Goal: Task Accomplishment & Management: Use online tool/utility

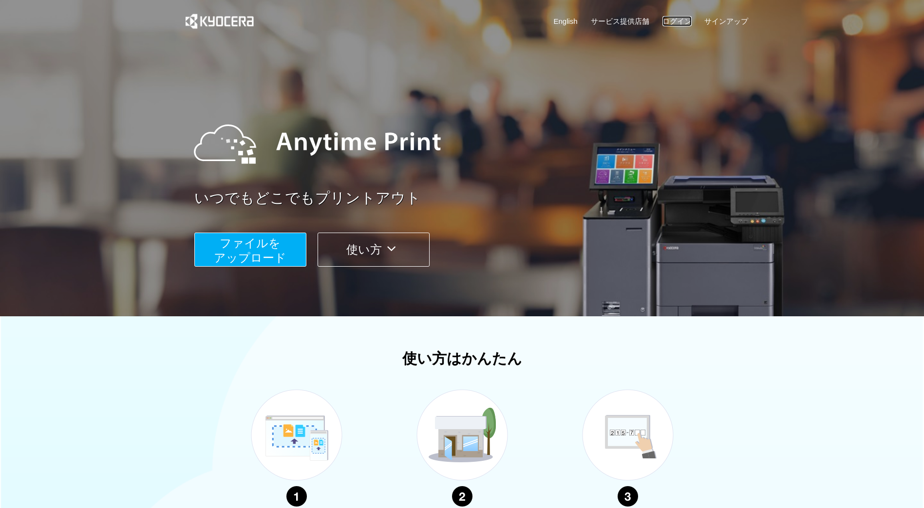
click at [688, 20] on link "ログイン" at bounding box center [676, 21] width 29 height 10
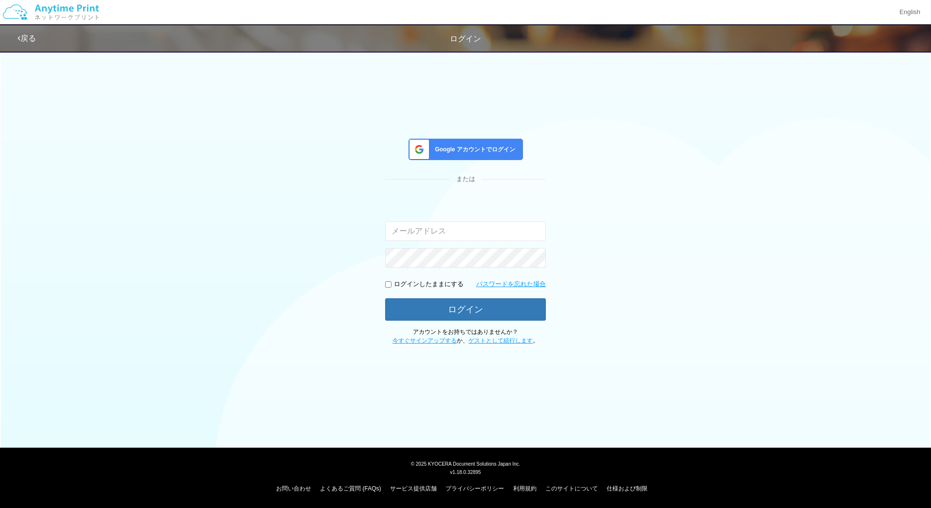
type input "masaya.wake@dc.kyocera.com"
click at [498, 150] on span "Google アカウントでログイン" at bounding box center [473, 150] width 84 height 8
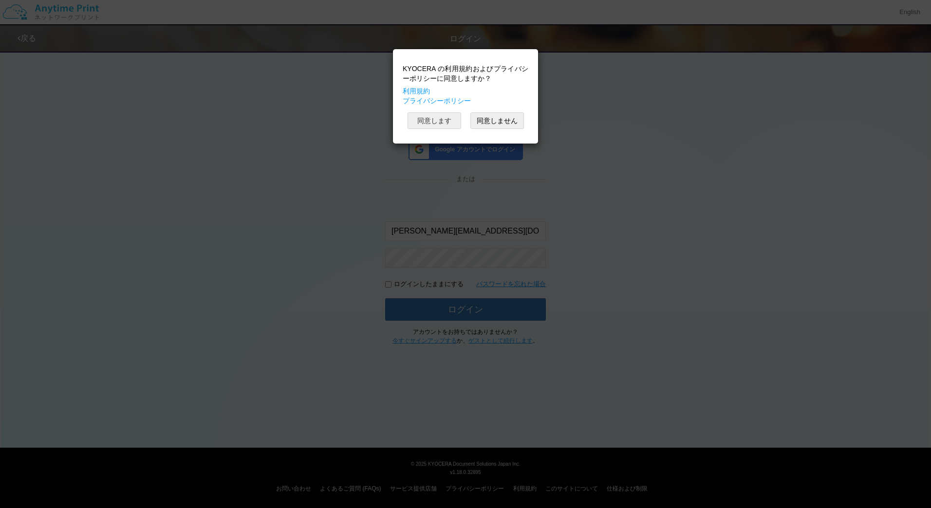
click at [430, 121] on button "同意します" at bounding box center [434, 120] width 54 height 17
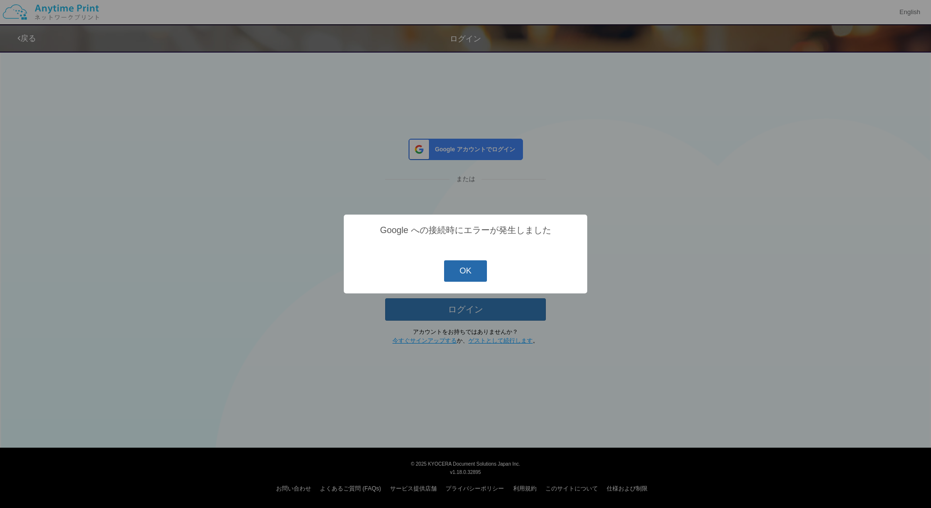
click at [464, 274] on button "OK" at bounding box center [465, 270] width 43 height 21
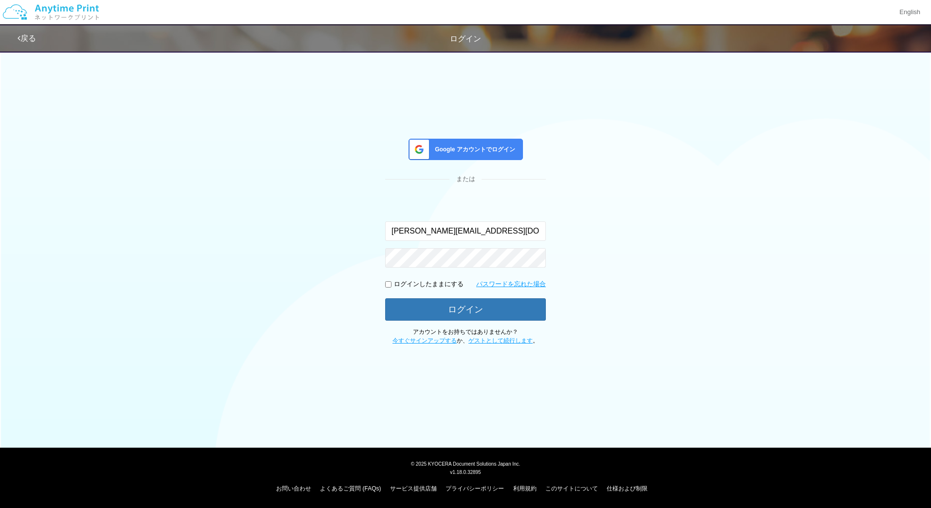
click at [495, 149] on span "Google アカウントでログイン" at bounding box center [473, 150] width 84 height 8
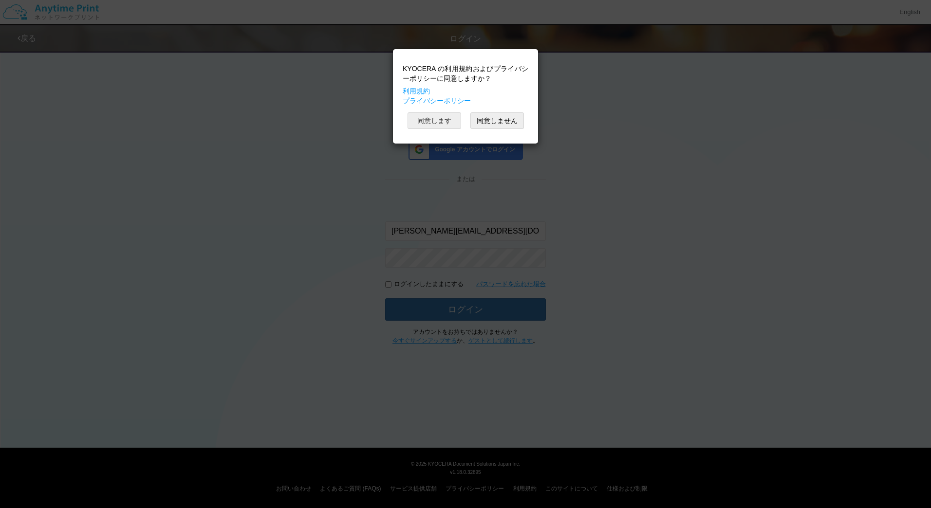
click at [448, 124] on button "同意します" at bounding box center [434, 120] width 54 height 17
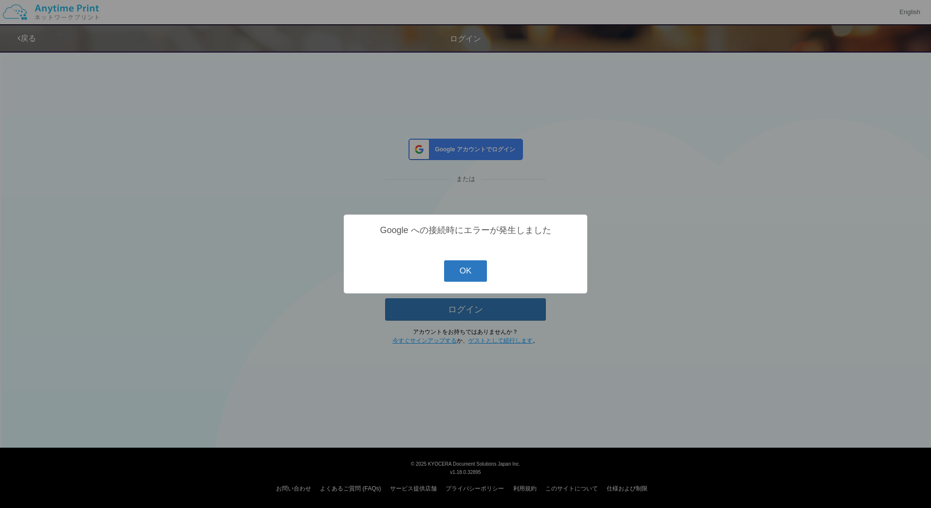
click at [468, 275] on button "OK" at bounding box center [465, 270] width 43 height 21
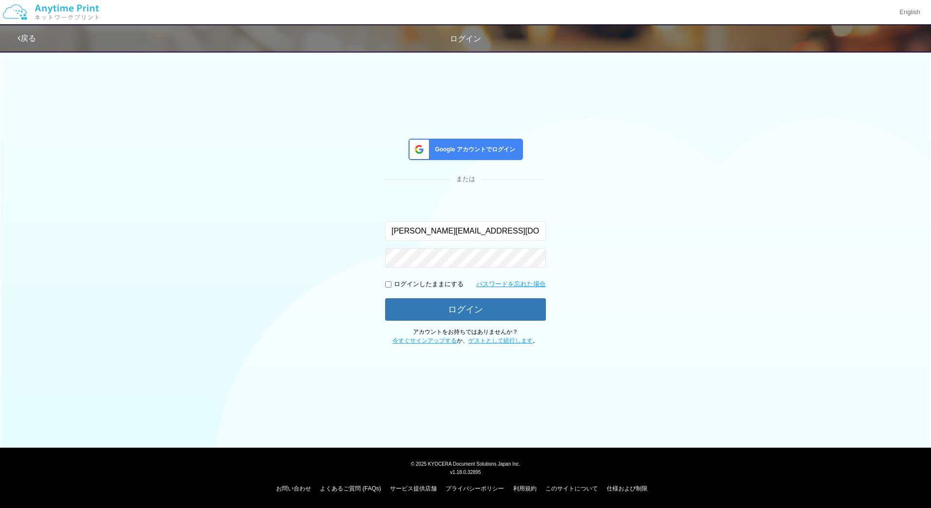
click at [506, 150] on span "Google アカウントでログイン" at bounding box center [473, 150] width 84 height 8
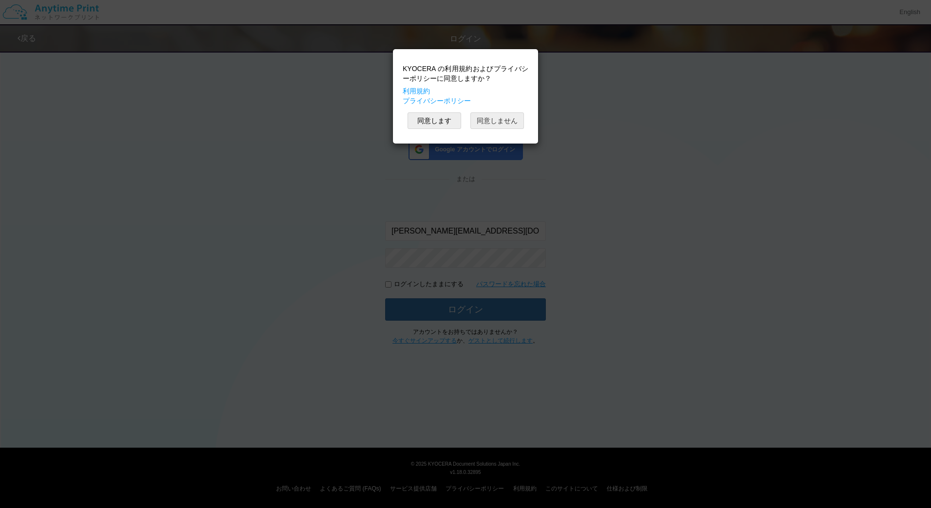
click at [520, 118] on button "同意しません" at bounding box center [497, 120] width 54 height 17
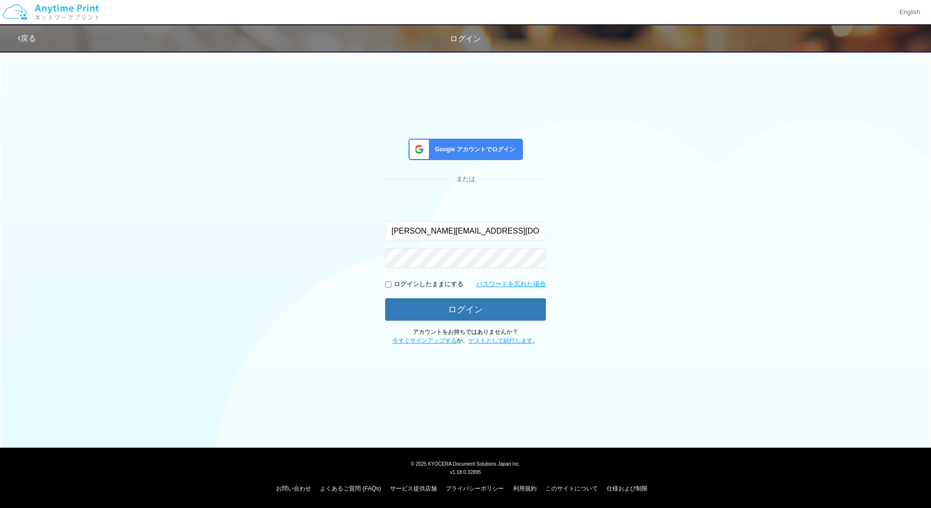
click at [463, 147] on span "Google アカウントでログイン" at bounding box center [473, 150] width 84 height 8
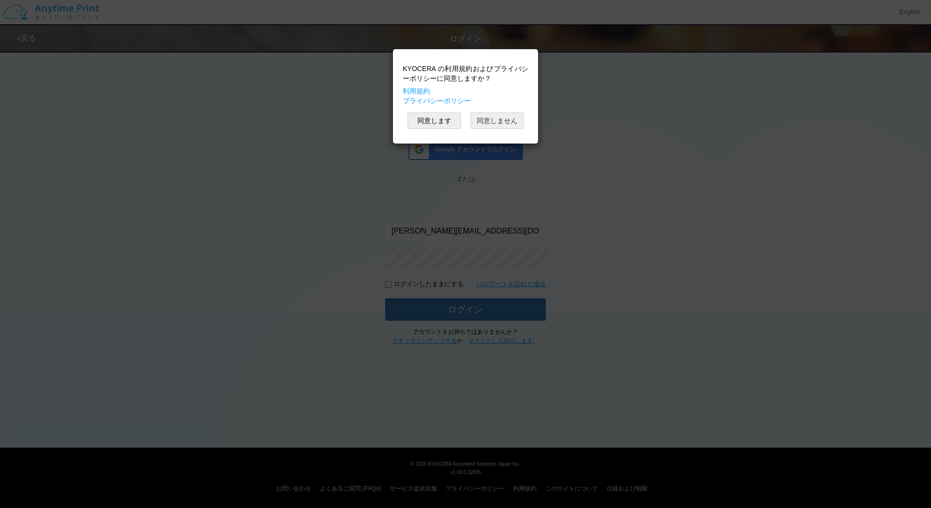
click at [494, 119] on button "同意しません" at bounding box center [497, 120] width 54 height 17
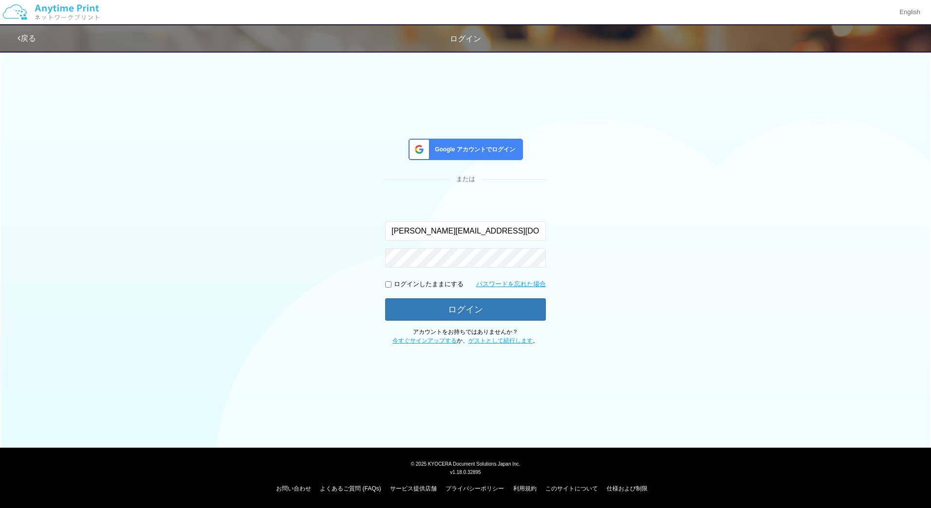
click at [530, 90] on div "Google アカウントでログイン または 入力されたメールアドレスまたはパスワードが正しくありません。 masaya.wake@dc.kyocera.com…" at bounding box center [465, 195] width 584 height 299
click at [602, 85] on div "Google アカウントでログイン または 入力されたメールアドレスまたはパスワードが正しくありません。 masaya.wake@dc.kyocera.com…" at bounding box center [465, 195] width 584 height 299
click at [490, 153] on span "Google アカウントでログイン" at bounding box center [473, 150] width 84 height 8
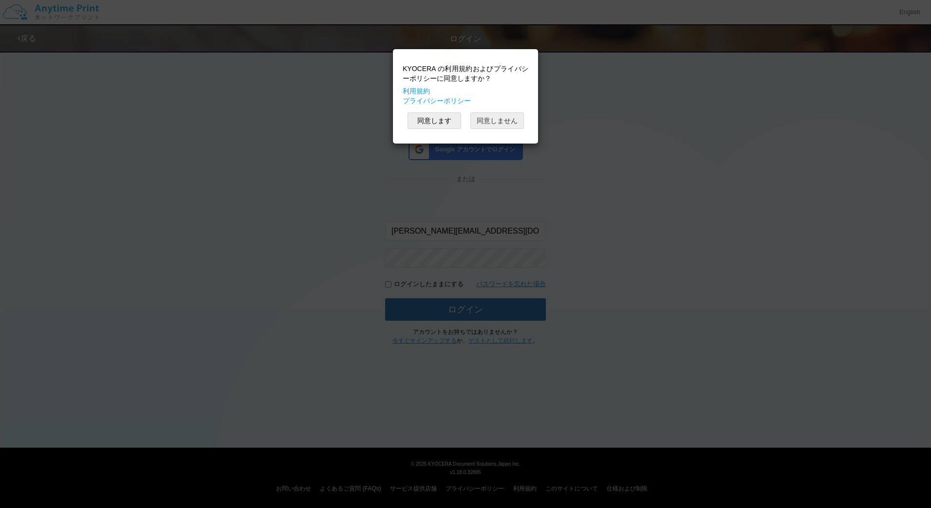
click at [511, 119] on button "同意しません" at bounding box center [497, 120] width 54 height 17
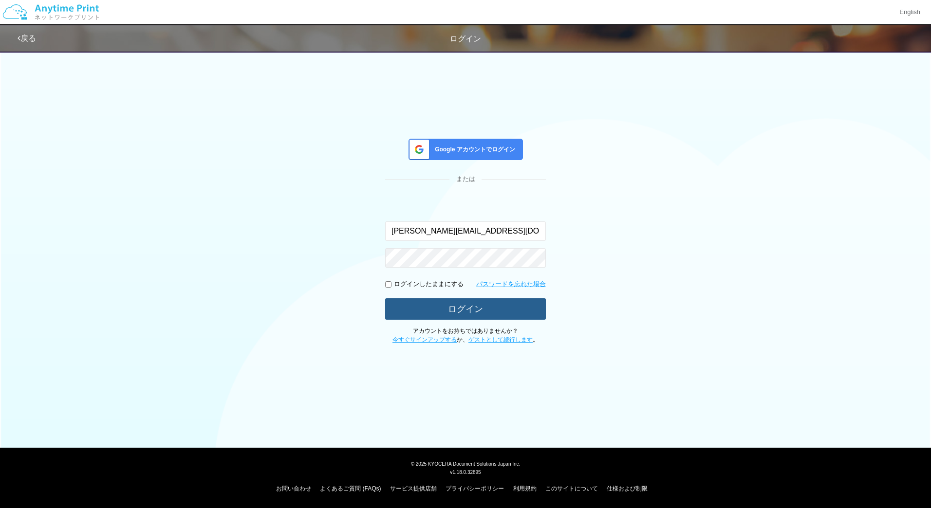
click at [479, 314] on button "ログイン" at bounding box center [465, 308] width 161 height 21
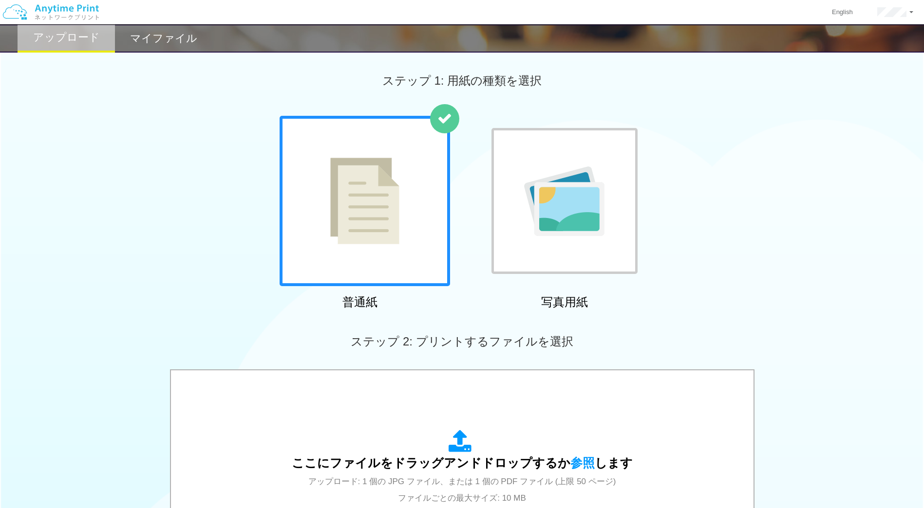
click at [160, 47] on div "マイファイル" at bounding box center [163, 38] width 97 height 28
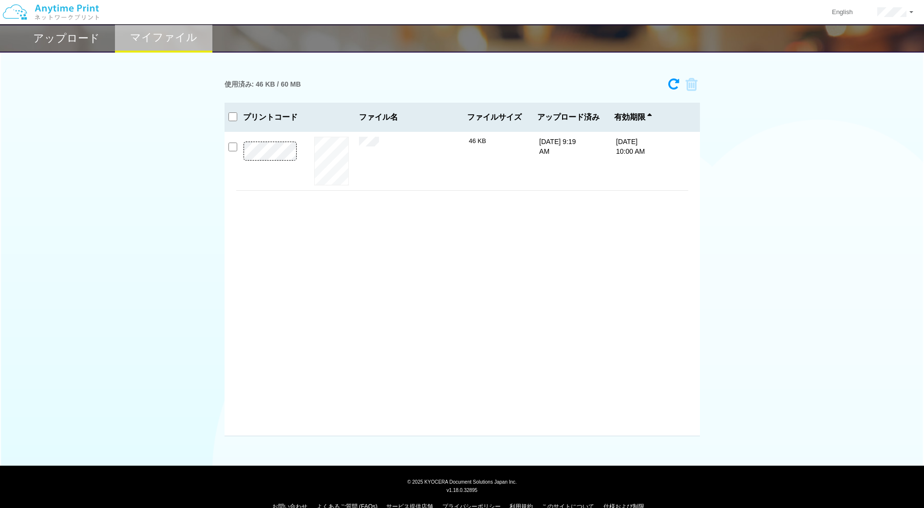
click at [81, 37] on h2 "アップロード" at bounding box center [66, 39] width 67 height 12
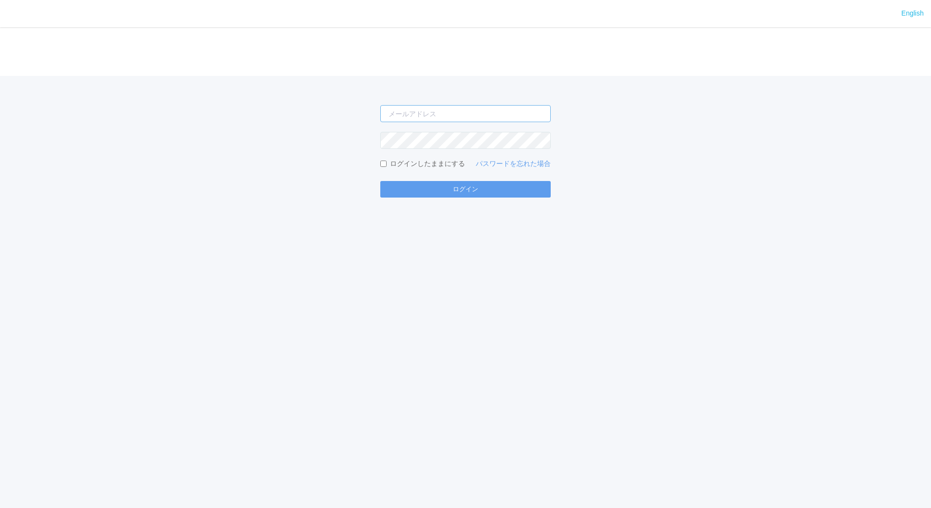
type input "jp-atp-admin@dj.kyocera.com"
click at [500, 347] on div "English ログイン jp-atp-admin@dj.kyocera.com ログインしたままにする パスワードを忘れた場合 ログイン" at bounding box center [465, 254] width 931 height 508
click at [504, 294] on div "English ログイン jp-atp-admin@dj.kyocera.com ログインしたままにする パスワードを忘れた場合 ログイン" at bounding box center [465, 254] width 931 height 508
click at [483, 285] on div "English ログイン jp-atp-admin@dj.kyocera.com ログインしたままにする パスワードを忘れた場合 ログイン" at bounding box center [465, 254] width 931 height 508
click at [434, 187] on button "ログイン" at bounding box center [465, 189] width 170 height 17
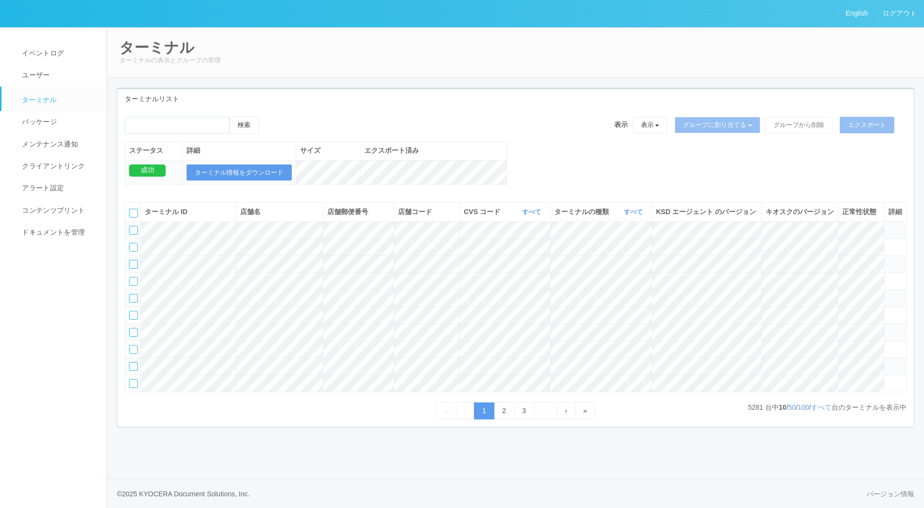
scroll to position [25, 0]
click at [889, 499] on link "バージョン情報" at bounding box center [890, 494] width 48 height 10
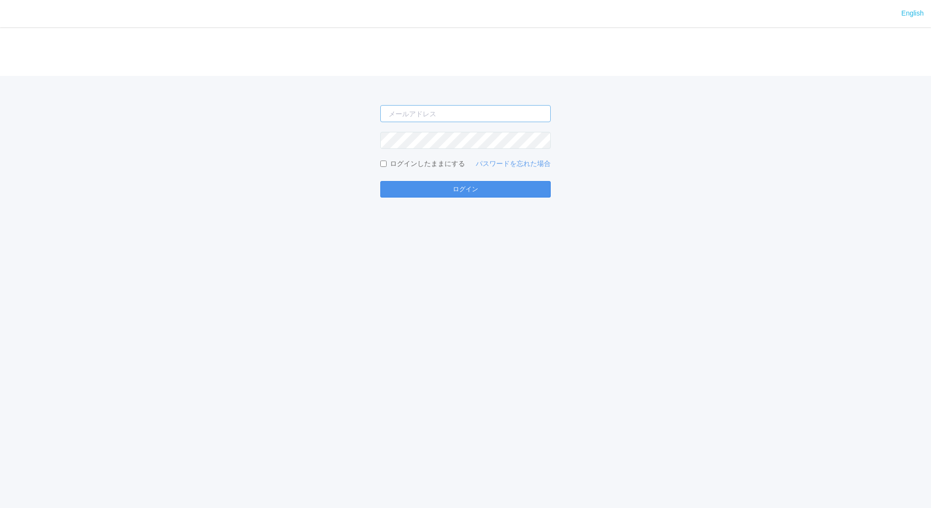
type input "[EMAIL_ADDRESS][DOMAIN_NAME]"
click at [466, 190] on button "ログイン" at bounding box center [465, 189] width 170 height 17
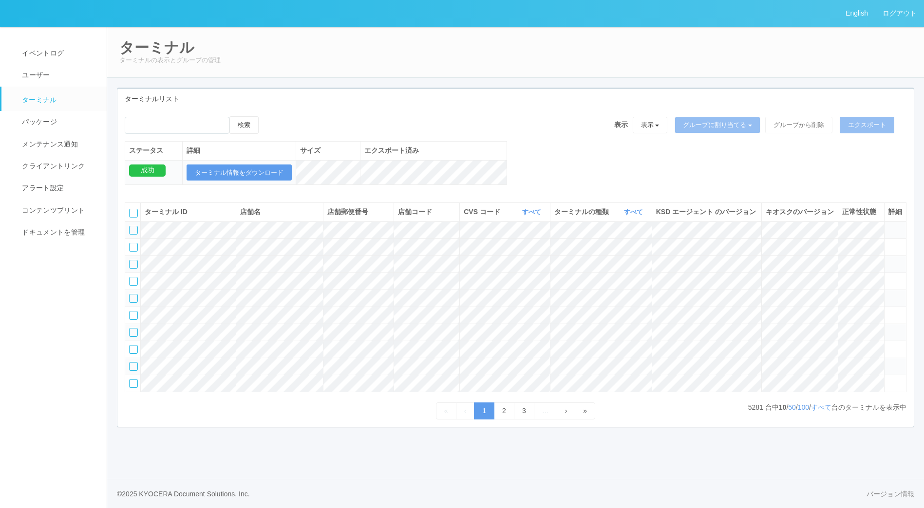
scroll to position [21, 0]
click at [890, 500] on link "バージョン情報" at bounding box center [890, 494] width 48 height 10
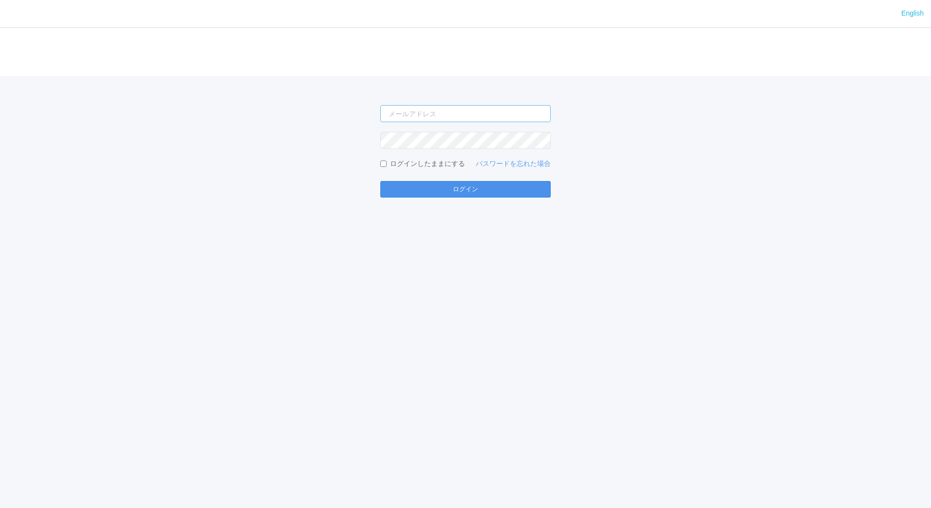
type input "[EMAIL_ADDRESS][DOMAIN_NAME]"
click at [456, 186] on button "ログイン" at bounding box center [465, 189] width 170 height 17
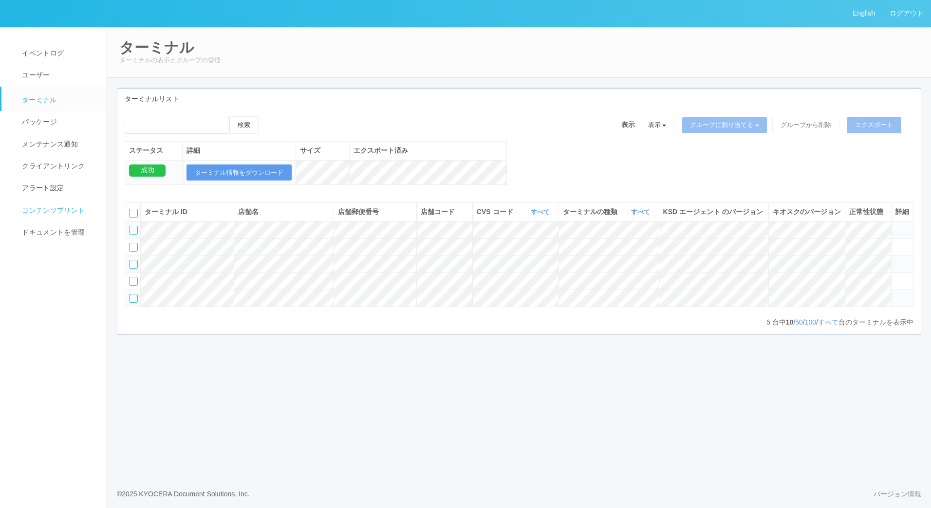
click at [44, 211] on span "コンテンツプリント" at bounding box center [51, 210] width 65 height 8
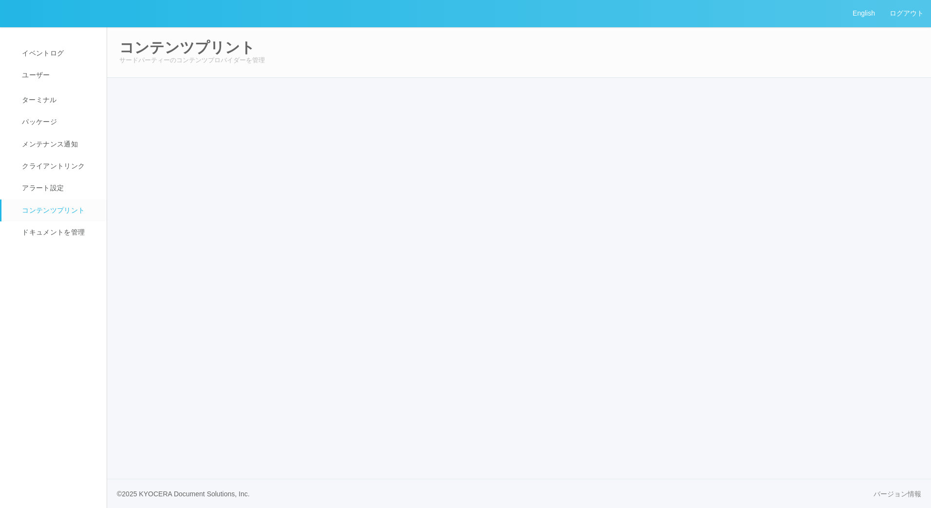
select select "4"
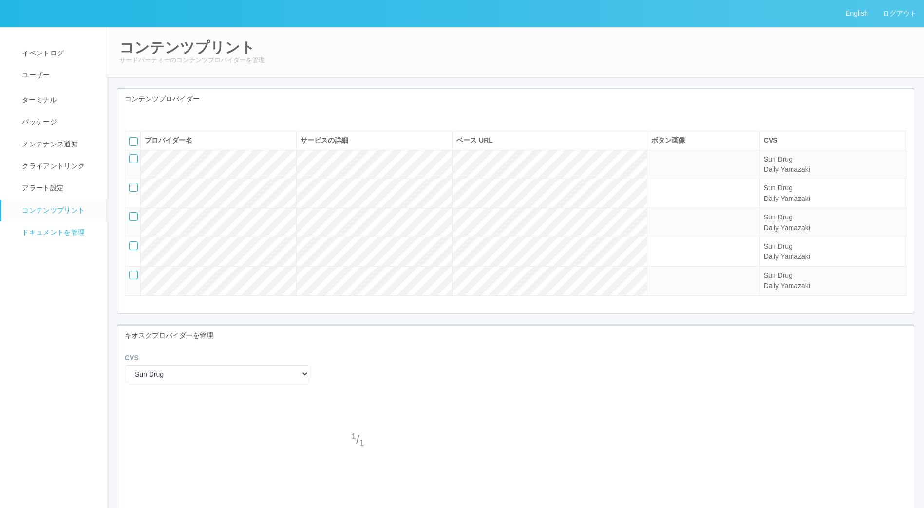
click at [48, 229] on span "ドキュメントを管理" at bounding box center [51, 232] width 65 height 8
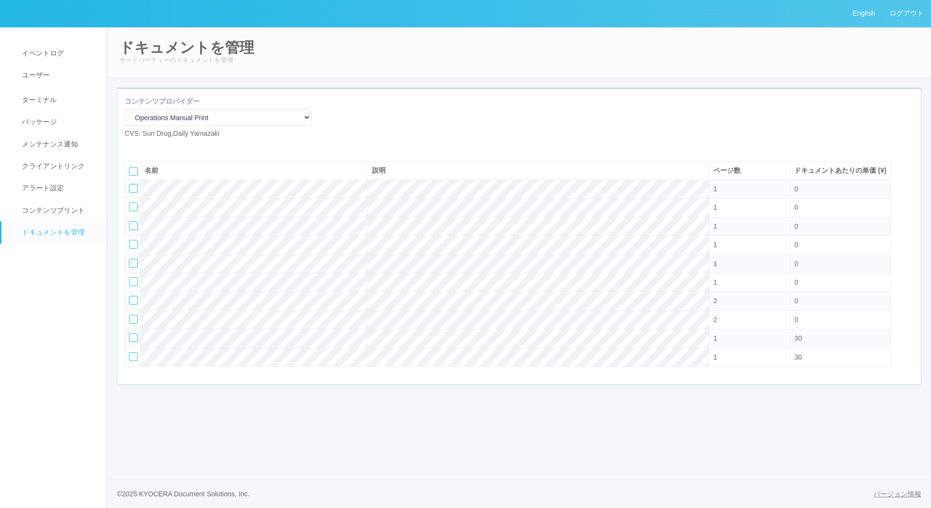
click at [893, 498] on link "バージョン情報" at bounding box center [897, 494] width 48 height 10
click at [132, 147] on icon at bounding box center [132, 147] width 0 height 0
select select "A4"
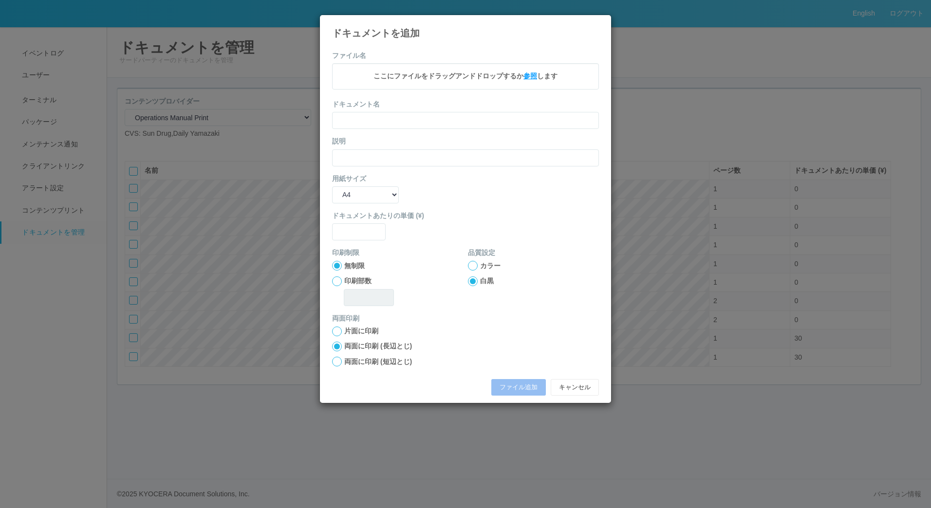
click at [531, 77] on span "参照" at bounding box center [530, 76] width 14 height 8
click at [374, 121] on input "text" at bounding box center [465, 121] width 267 height 17
click at [373, 130] on form "ファイル名 A4.pdf - 0.05 MB x ドキュメント名 説明 用紙サイズ B5 A4 B4 A3 ドキュメントあたりの単価 (¥) 印刷制限 無制限…" at bounding box center [465, 226] width 267 height 351
click at [369, 125] on input "text" at bounding box center [465, 121] width 267 height 17
type input "A4"
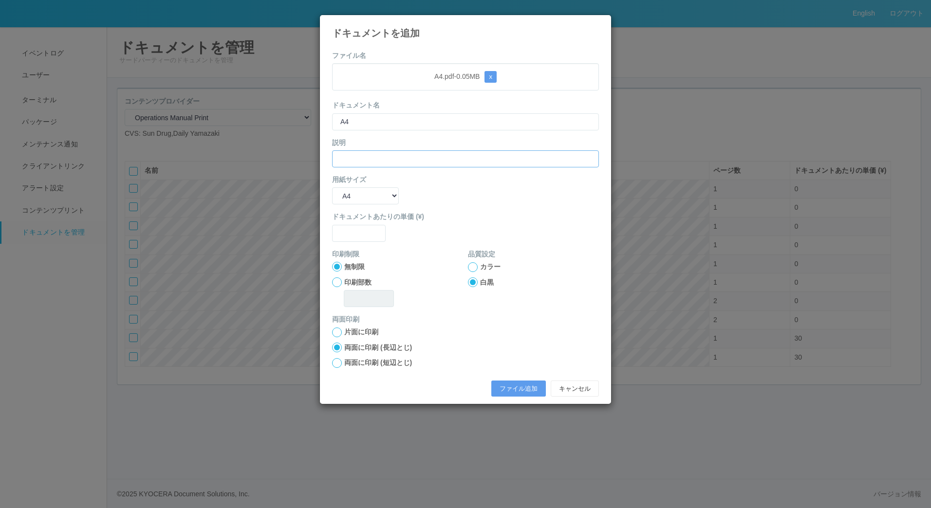
click at [365, 161] on input "text" at bounding box center [465, 158] width 267 height 17
type input "A4"
click at [356, 228] on input "text" at bounding box center [359, 233] width 54 height 17
type input "0"
click at [532, 386] on button "ファイル追加" at bounding box center [518, 389] width 55 height 17
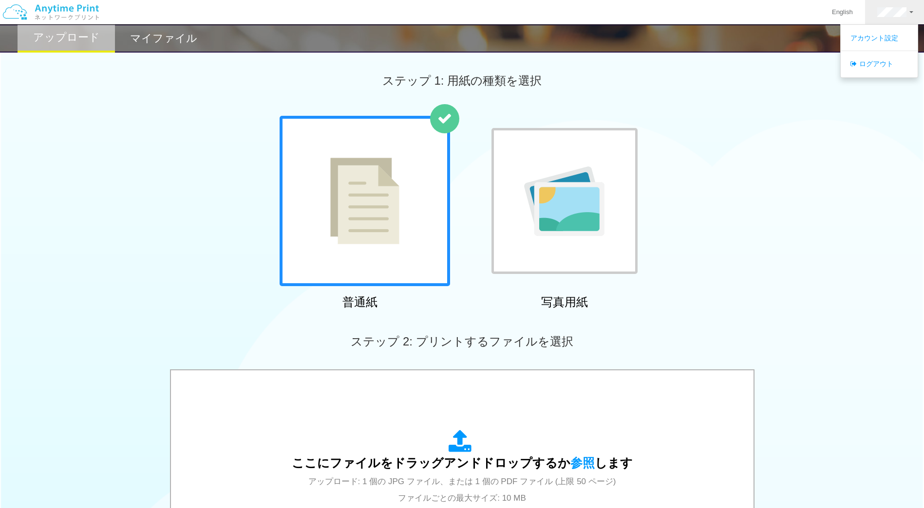
click at [193, 43] on h2 "マイファイル" at bounding box center [163, 39] width 67 height 12
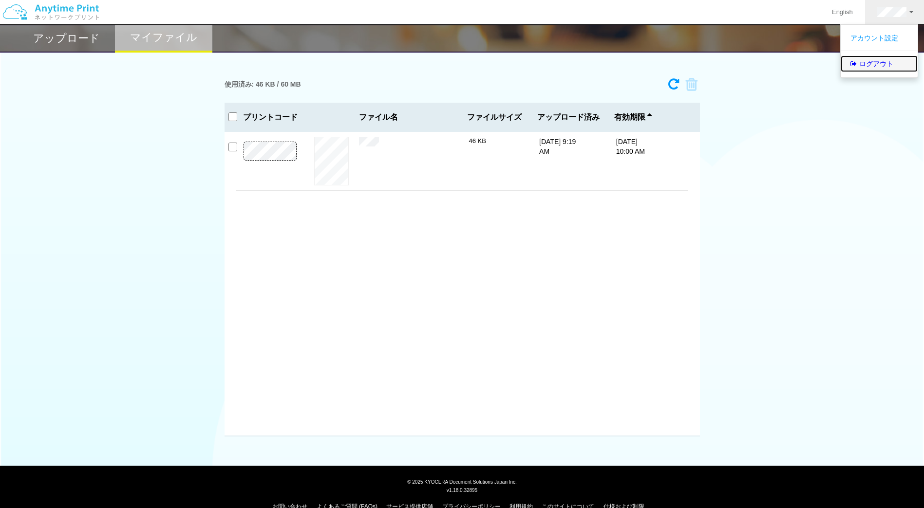
click at [877, 65] on link "ログアウト" at bounding box center [878, 64] width 77 height 17
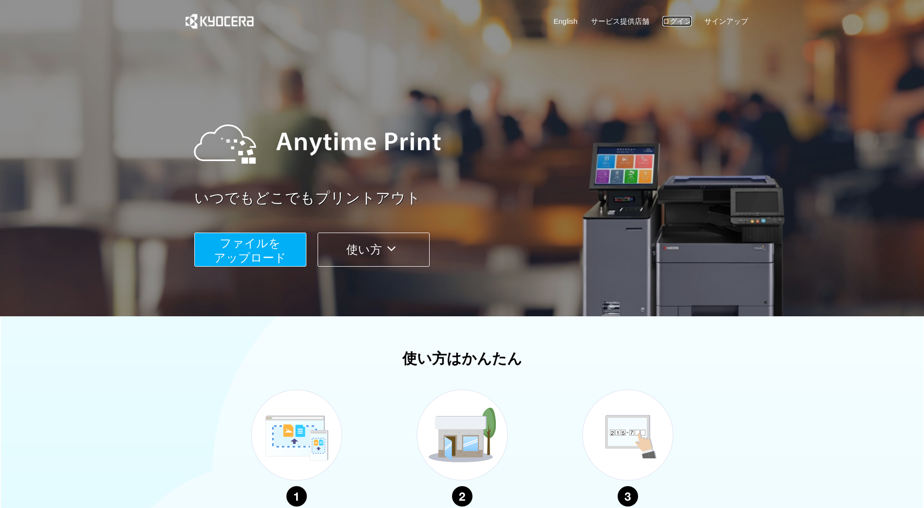
click at [668, 20] on link "ログイン" at bounding box center [676, 21] width 29 height 10
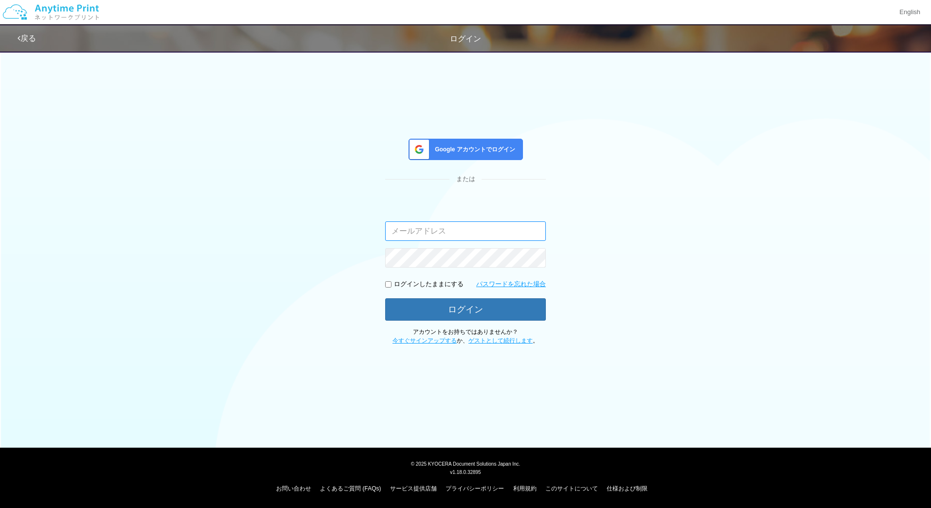
type input "[PERSON_NAME][EMAIL_ADDRESS][DOMAIN_NAME]"
click at [451, 307] on button "ログイン" at bounding box center [465, 308] width 161 height 21
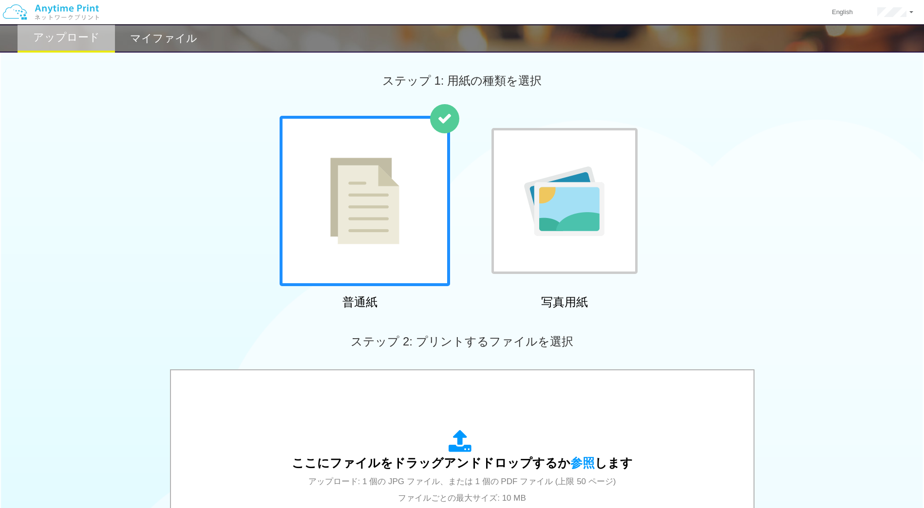
click at [165, 33] on h2 "マイファイル" at bounding box center [163, 39] width 67 height 12
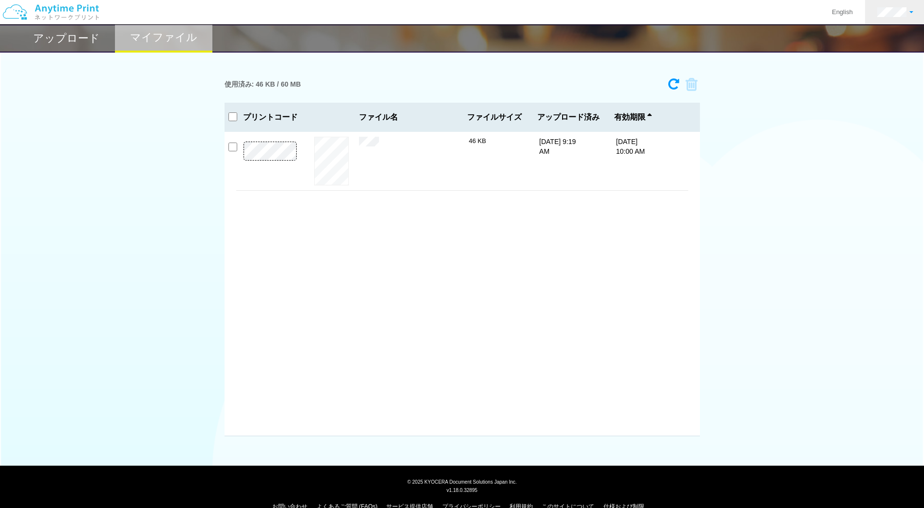
click at [917, 12] on link at bounding box center [895, 12] width 60 height 24
click at [864, 70] on link "ログアウト" at bounding box center [878, 64] width 77 height 17
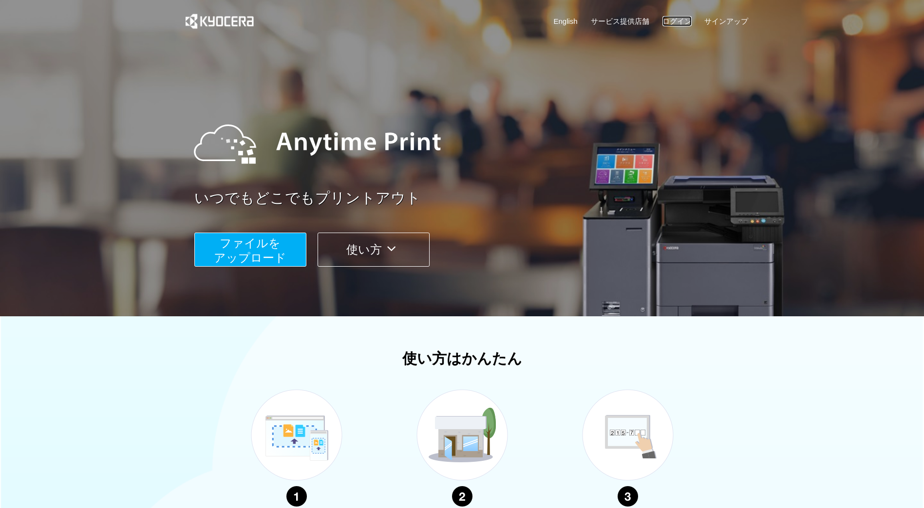
click at [679, 21] on link "ログイン" at bounding box center [676, 21] width 29 height 10
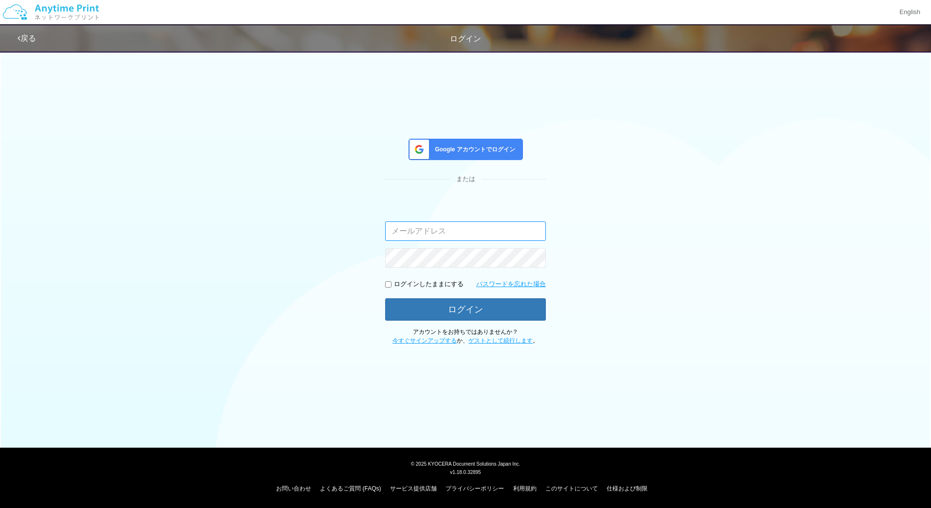
type input "[PERSON_NAME][EMAIL_ADDRESS][DOMAIN_NAME]"
click at [465, 157] on div "Google アカウントでログイン" at bounding box center [465, 149] width 114 height 21
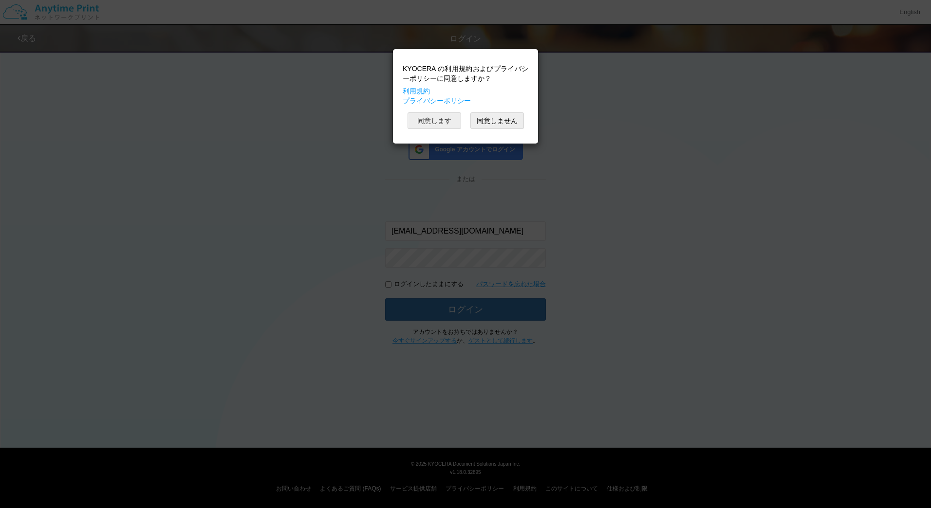
click at [442, 126] on button "同意します" at bounding box center [434, 120] width 54 height 17
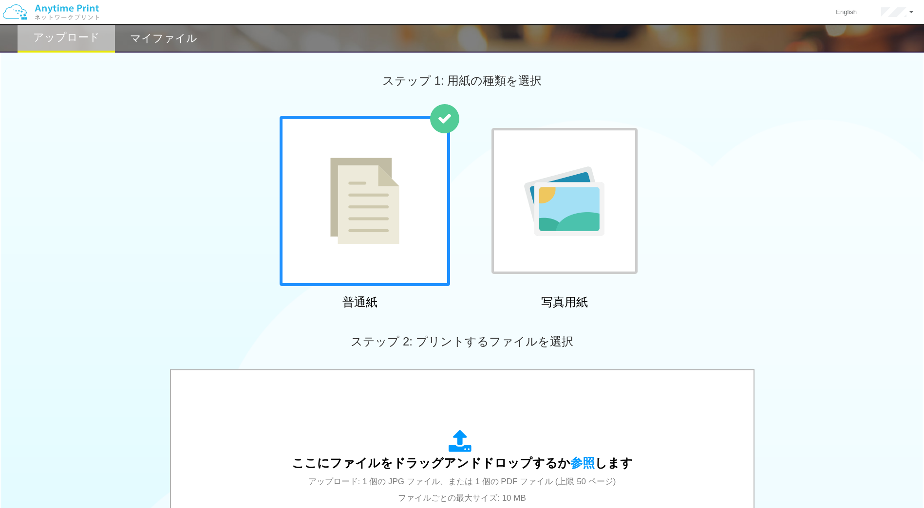
click at [161, 33] on h2 "マイファイル" at bounding box center [163, 39] width 67 height 12
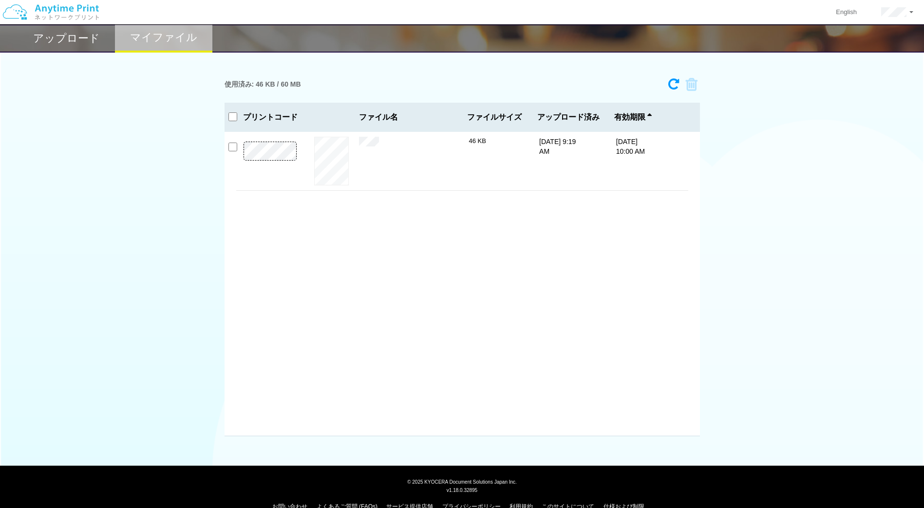
click at [83, 37] on h2 "アップロード" at bounding box center [66, 39] width 67 height 12
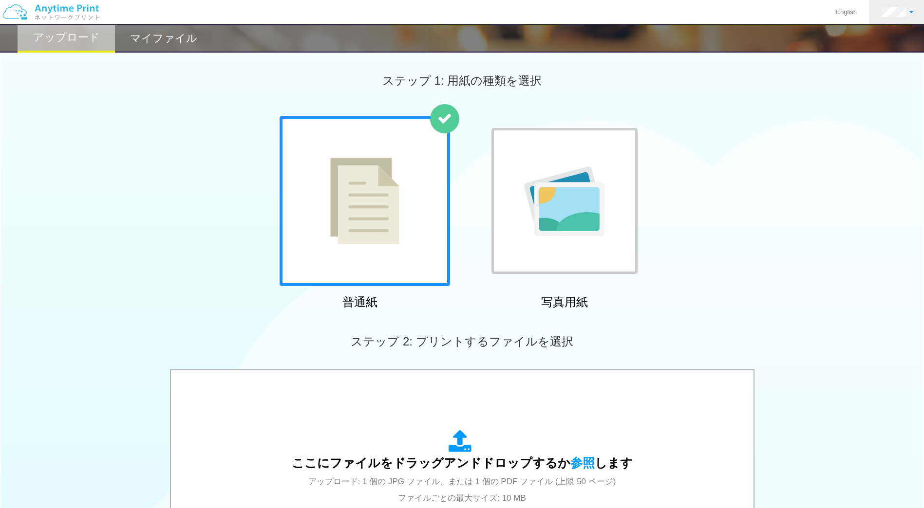
click at [902, 19] on link at bounding box center [897, 12] width 56 height 24
click at [864, 67] on link "ログアウト" at bounding box center [878, 64] width 77 height 17
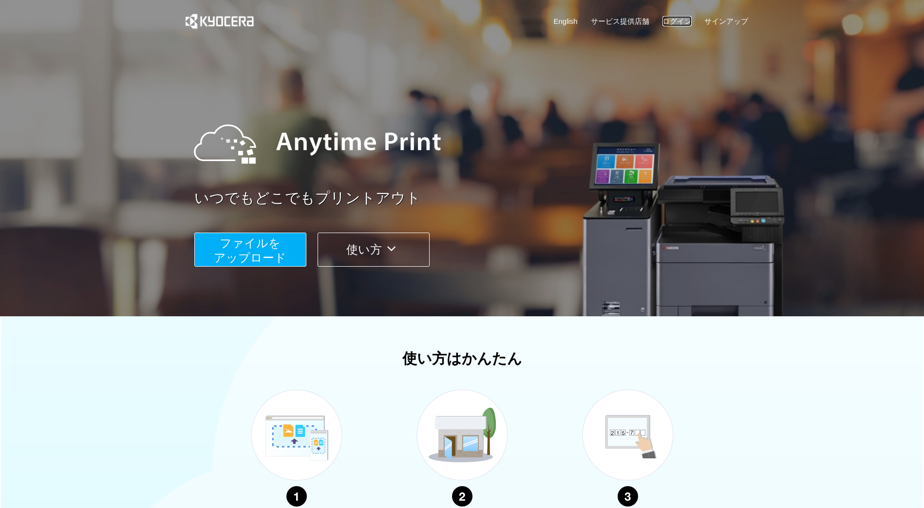
click at [682, 22] on link "ログイン" at bounding box center [676, 21] width 29 height 10
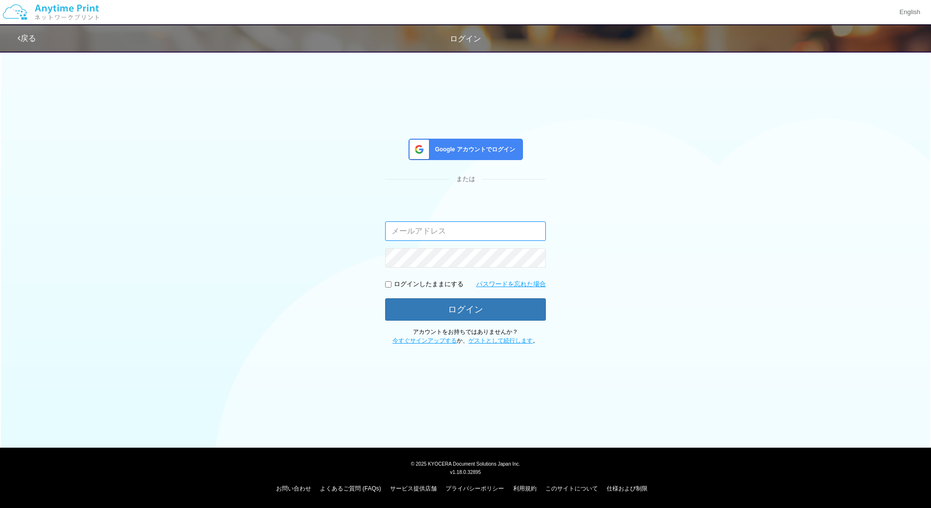
type input "[PERSON_NAME][EMAIL_ADDRESS][DOMAIN_NAME]"
click at [496, 148] on span "Google アカウントでログイン" at bounding box center [473, 150] width 84 height 8
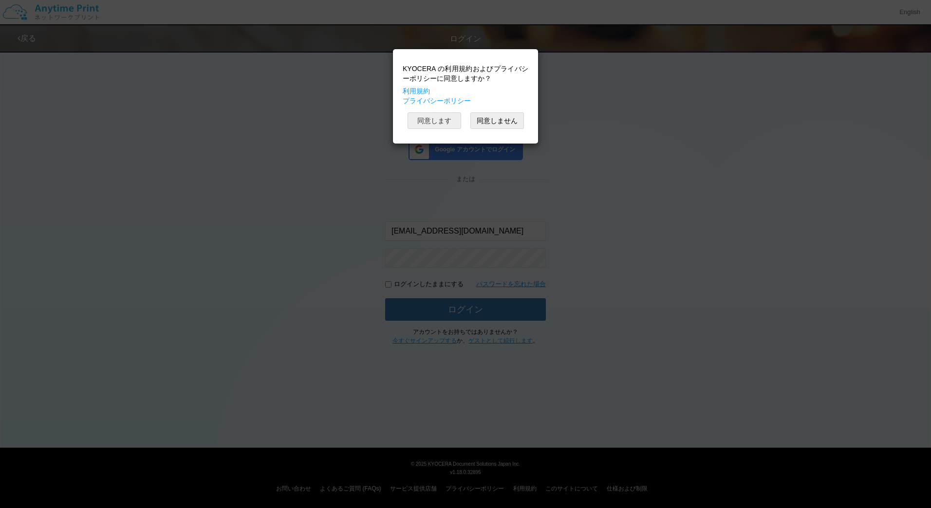
click at [438, 119] on button "同意します" at bounding box center [434, 120] width 54 height 17
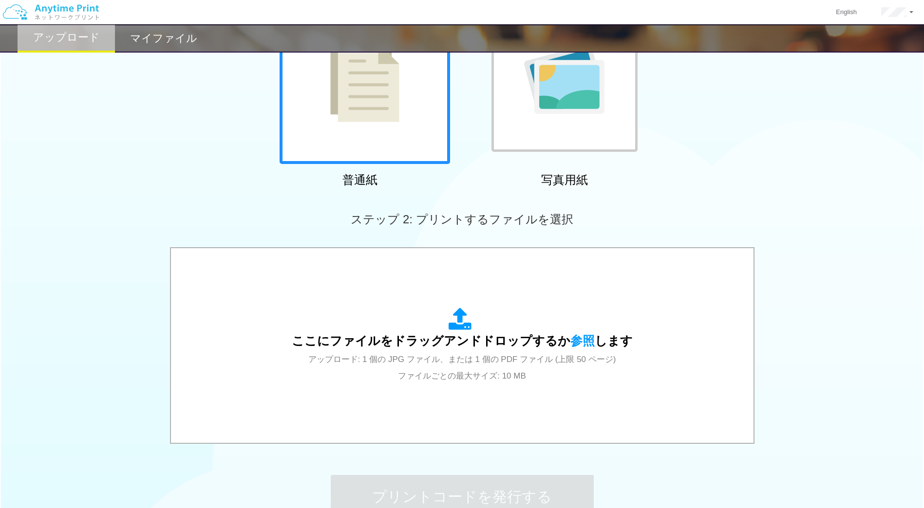
scroll to position [232, 0]
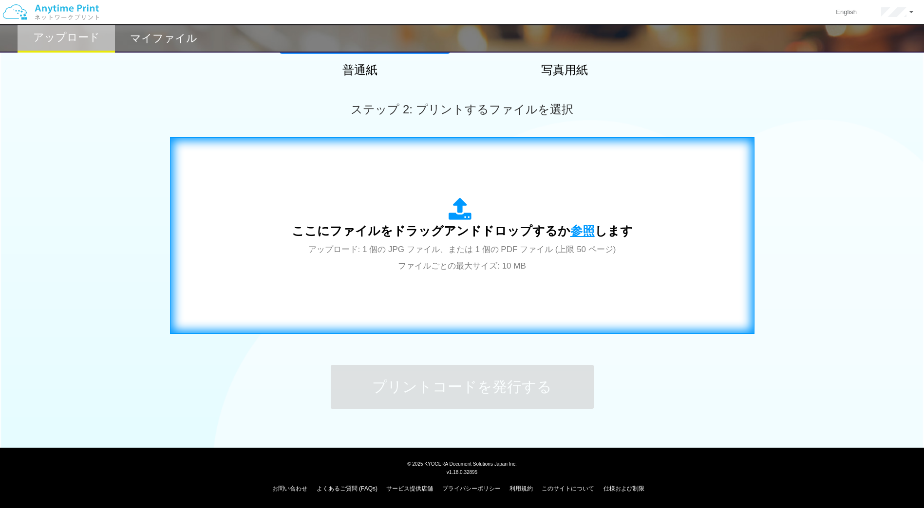
click at [587, 234] on span "参照" at bounding box center [582, 231] width 24 height 14
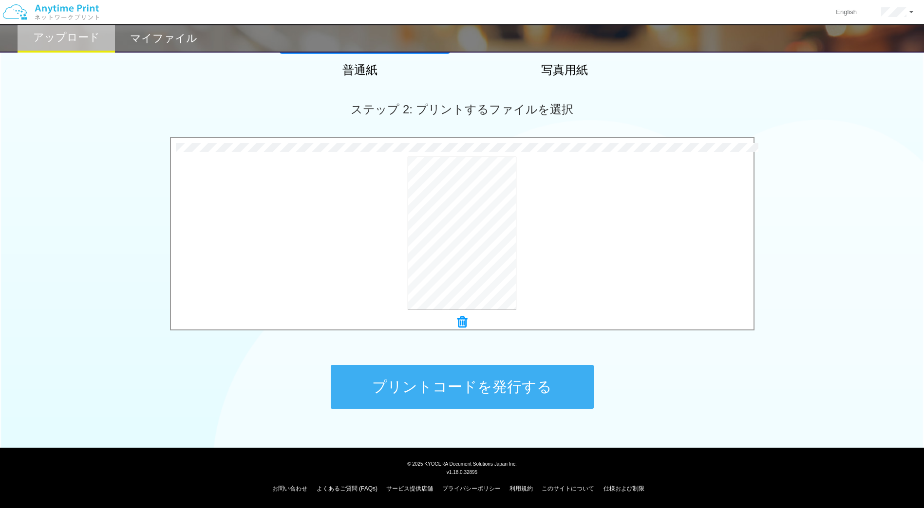
click at [452, 378] on button "プリントコードを発行する" at bounding box center [462, 387] width 263 height 44
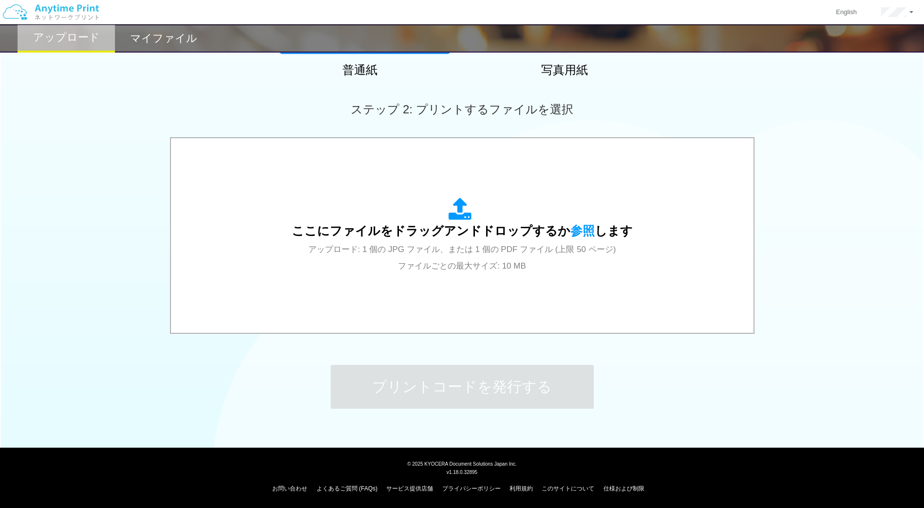
scroll to position [0, 0]
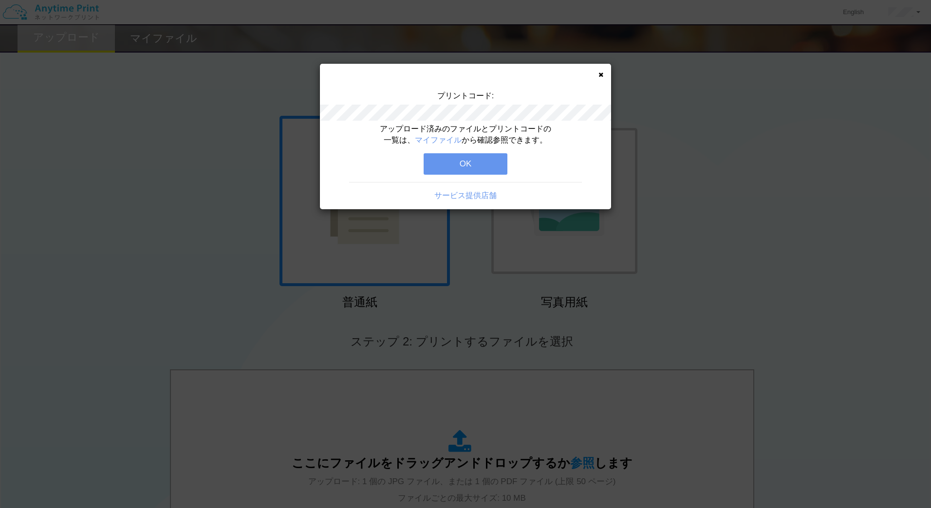
click at [461, 156] on button "OK" at bounding box center [466, 163] width 84 height 21
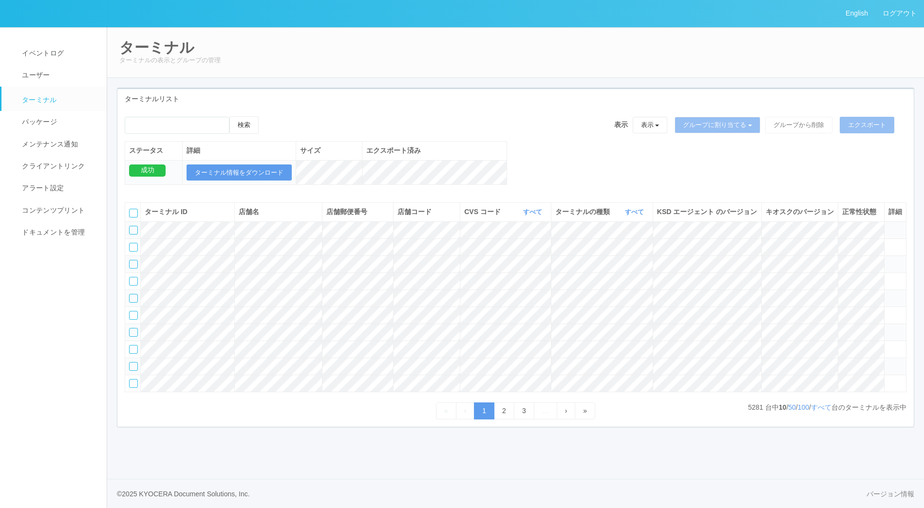
click at [868, 58] on div "ターミナル ターミナルの表示とグループの管理 ターミナルリスト 検索 表示 表示 すべてのターミナル Test new empty group Termina…" at bounding box center [515, 237] width 816 height 421
click at [898, 17] on link "ログアウト" at bounding box center [899, 13] width 49 height 27
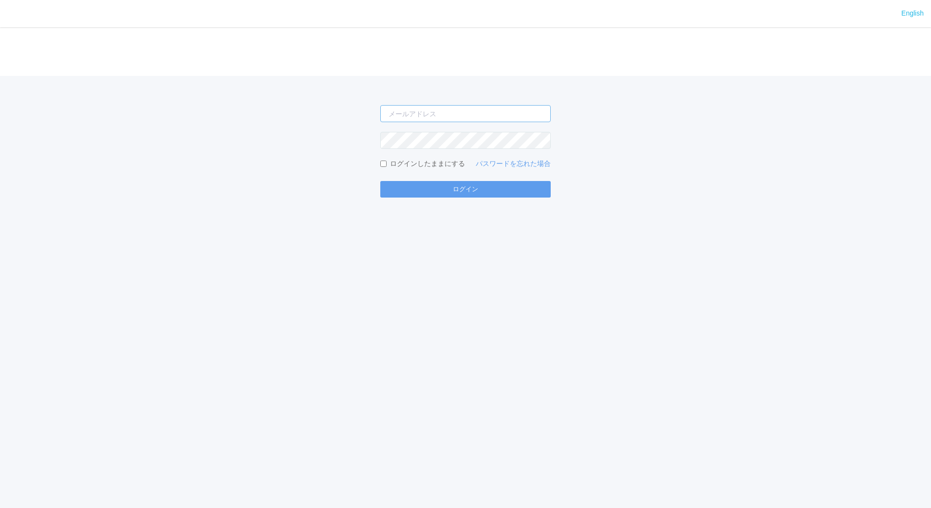
type input "jp-atp-admin@dj.kyocera.com"
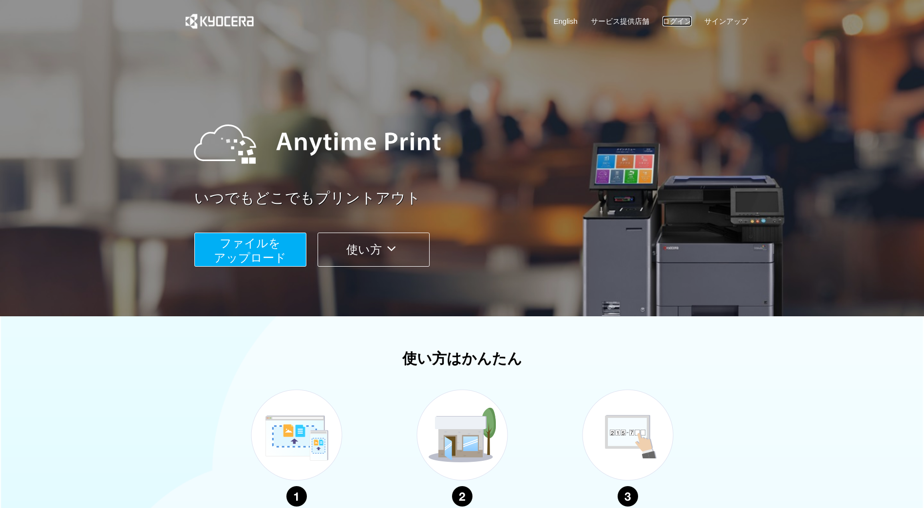
click at [670, 22] on link "ログイン" at bounding box center [676, 21] width 29 height 10
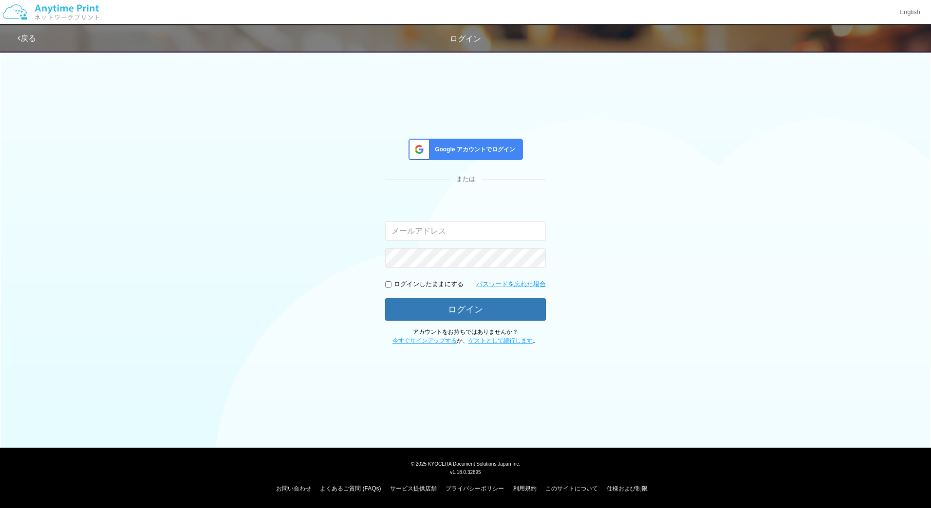
type input "[PERSON_NAME][EMAIL_ADDRESS][DOMAIN_NAME]"
click at [32, 34] on link "戻る" at bounding box center [27, 38] width 19 height 8
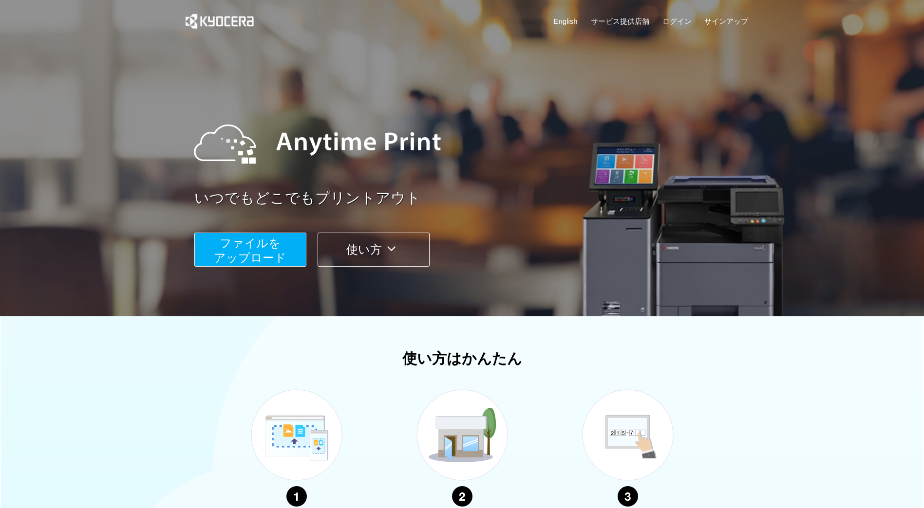
click at [273, 241] on span "ファイルを ​​アップロード" at bounding box center [250, 251] width 73 height 28
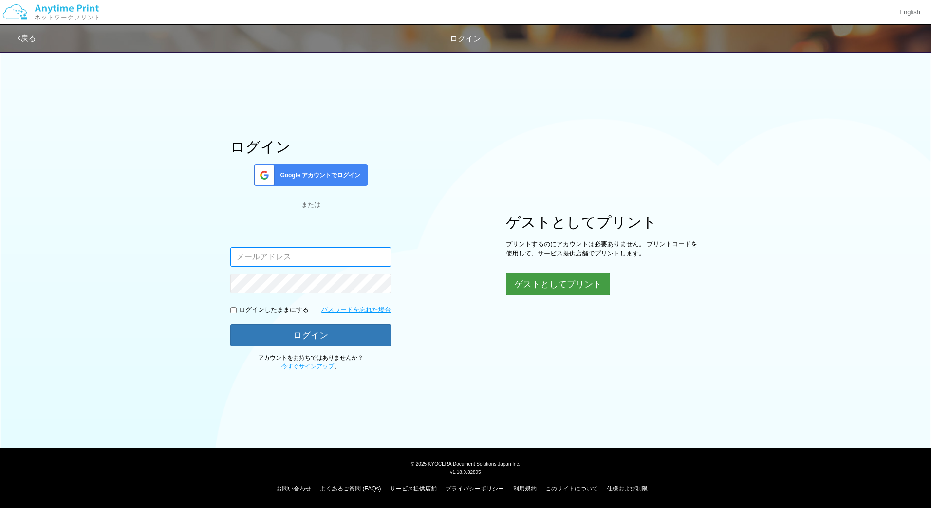
type input "[PERSON_NAME][EMAIL_ADDRESS][DOMAIN_NAME]"
click at [535, 289] on button "ゲストとしてプリント" at bounding box center [557, 284] width 103 height 21
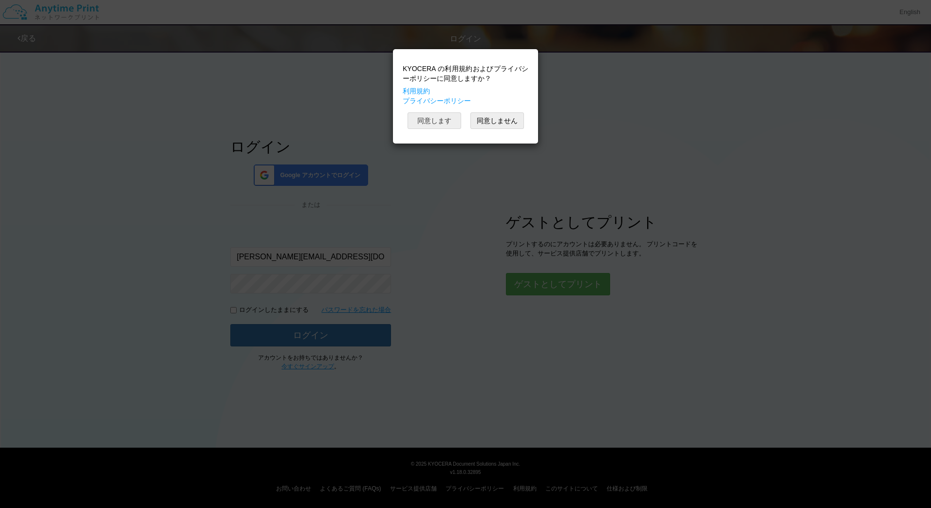
click at [433, 121] on button "同意します" at bounding box center [434, 120] width 54 height 17
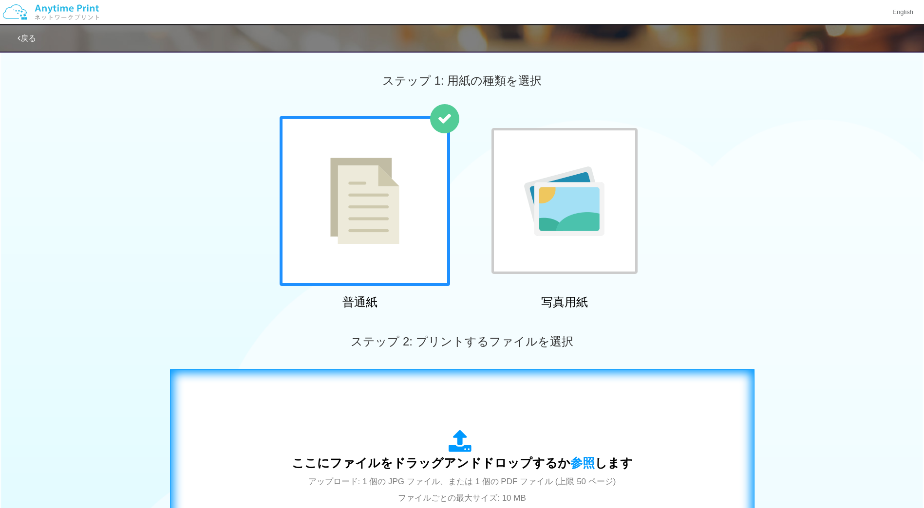
scroll to position [197, 0]
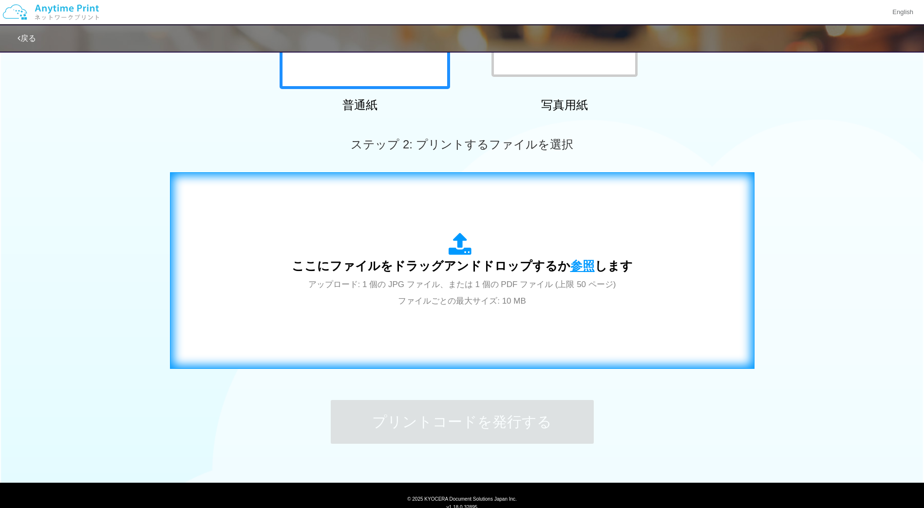
click at [576, 266] on span "参照" at bounding box center [582, 266] width 24 height 14
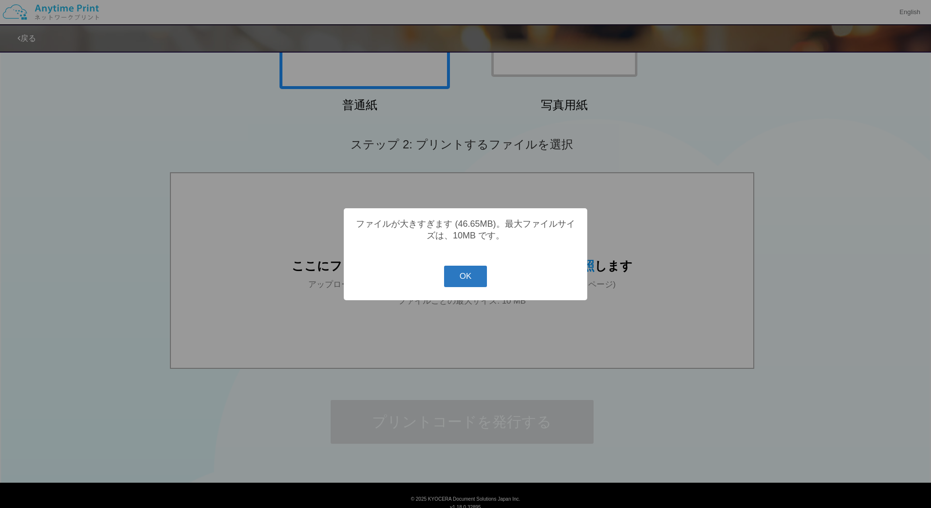
click at [457, 276] on button "OK" at bounding box center [465, 276] width 43 height 21
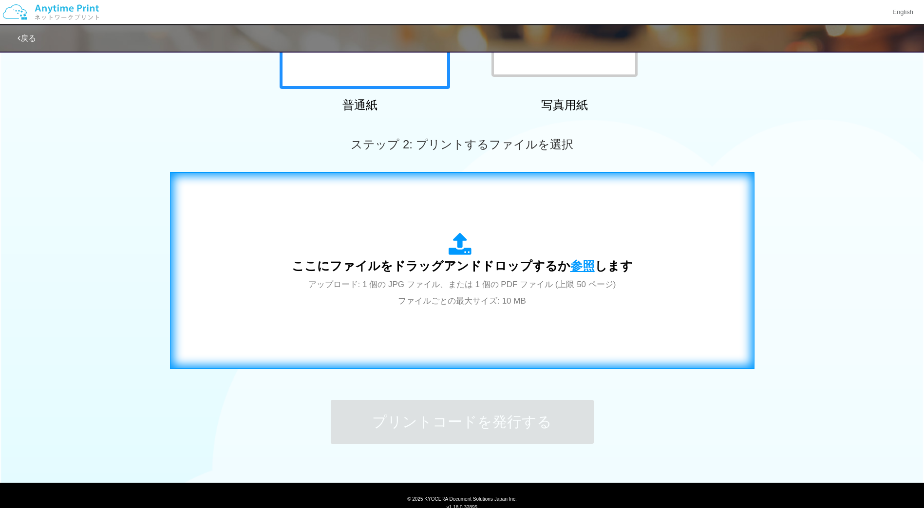
click at [575, 262] on span "参照" at bounding box center [582, 266] width 24 height 14
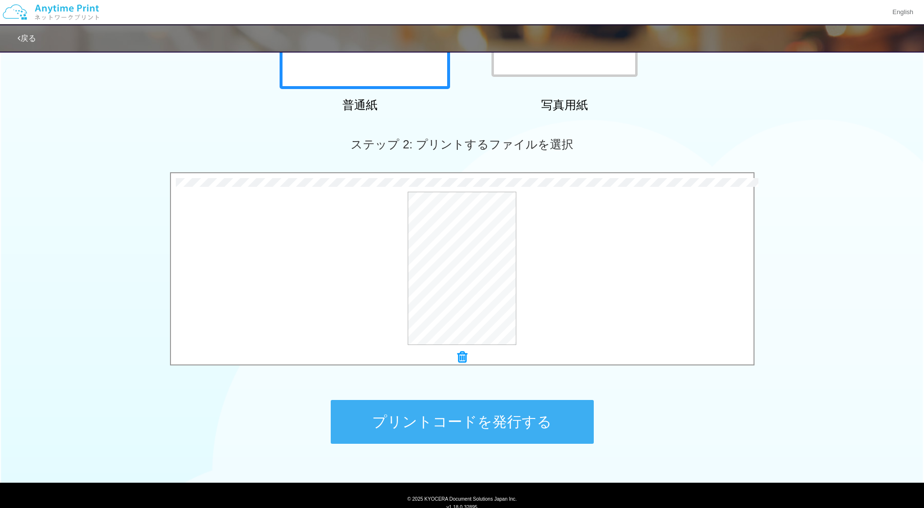
click at [437, 432] on button "プリントコードを発行する" at bounding box center [462, 422] width 263 height 44
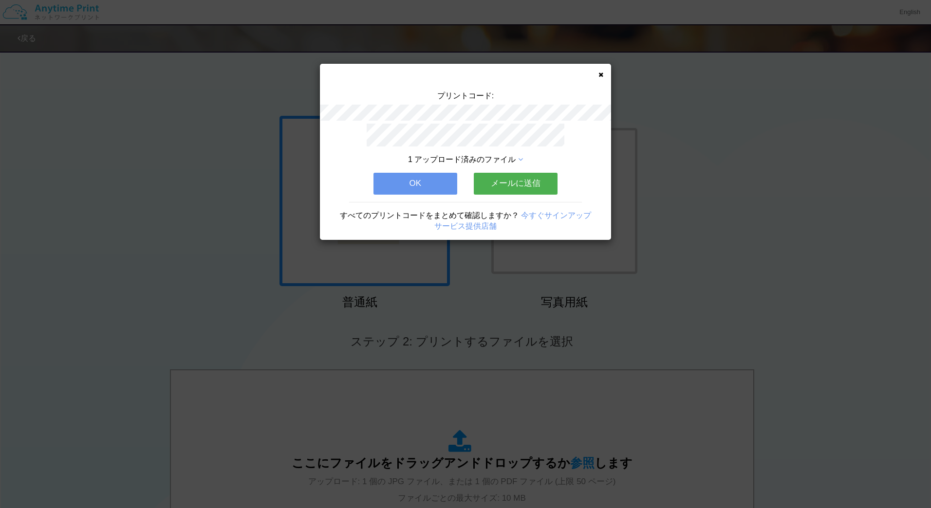
click at [417, 173] on button "OK" at bounding box center [415, 183] width 84 height 21
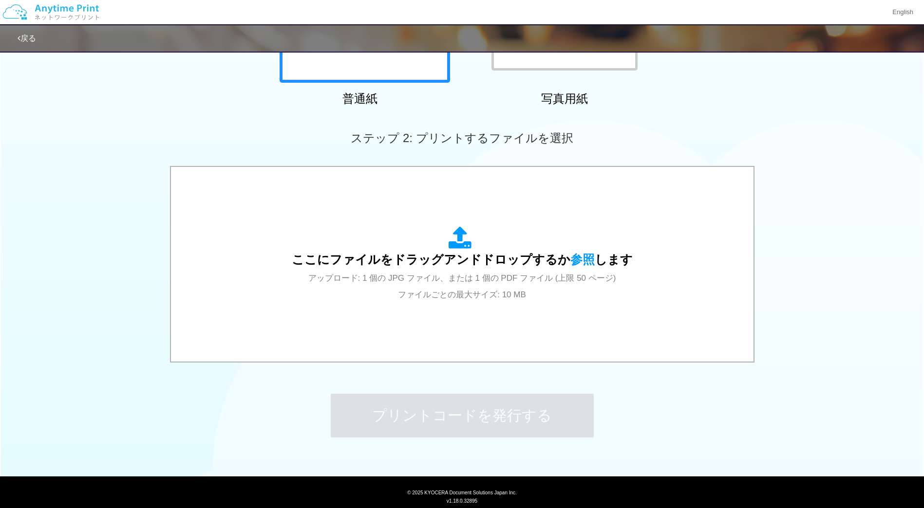
scroll to position [226, 0]
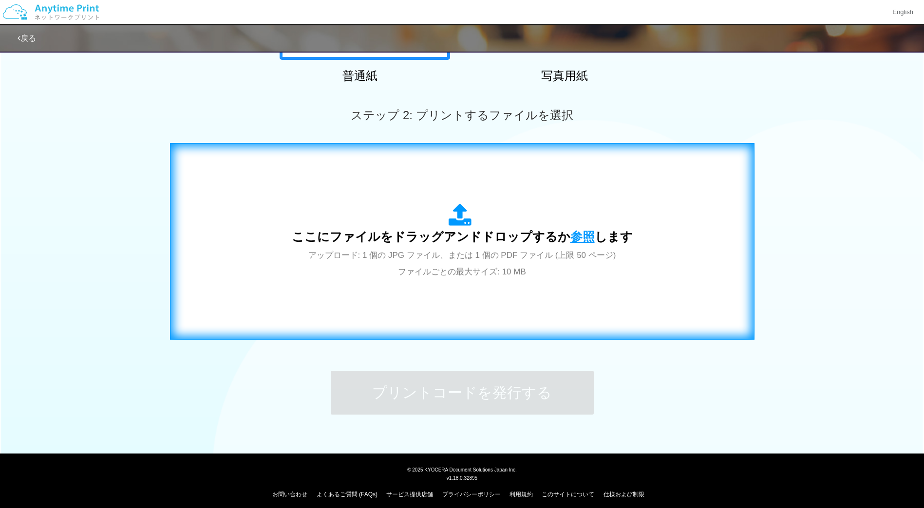
click at [577, 237] on span "参照" at bounding box center [582, 237] width 24 height 14
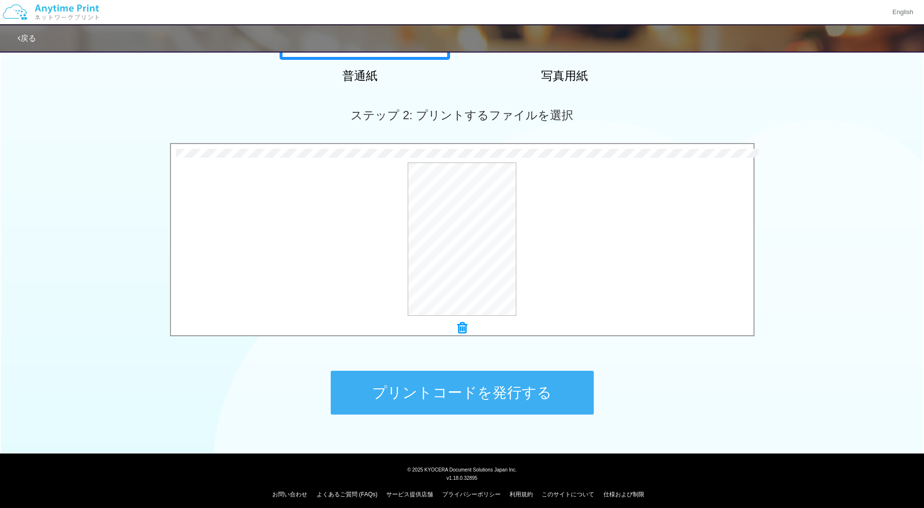
click at [480, 399] on button "プリントコードを発行する" at bounding box center [462, 393] width 263 height 44
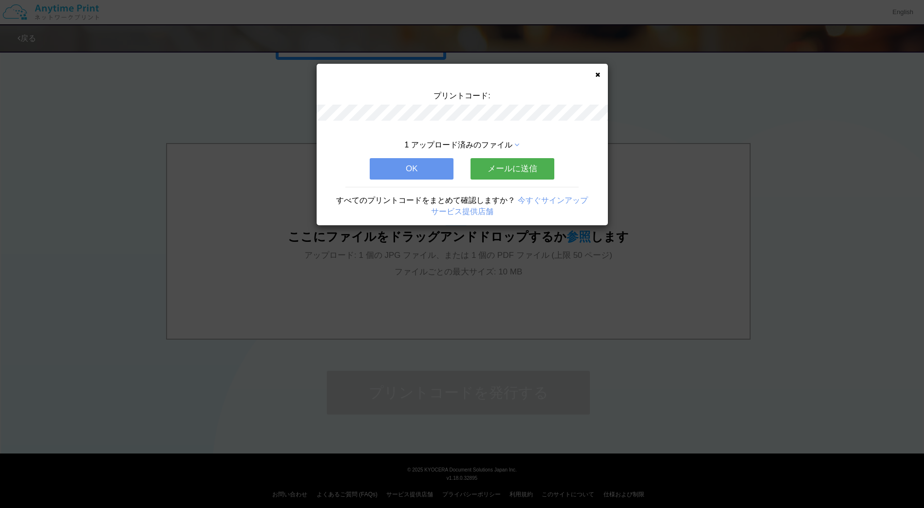
scroll to position [0, 0]
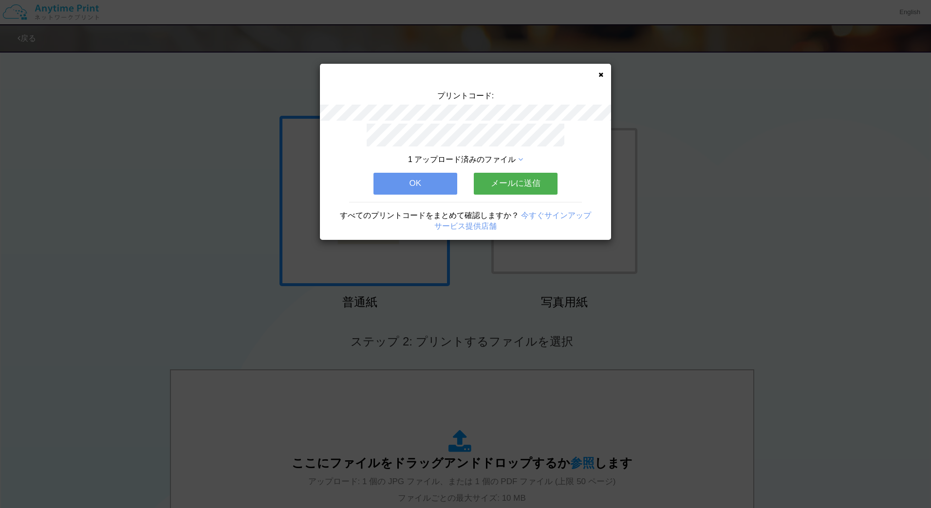
click at [519, 167] on div "1 アップロード済みのファイル OK メールに送信 すべてのプリントコードをまとめて確認しますか？ 今すぐサインアップ サービス提供店舗" at bounding box center [465, 182] width 291 height 116
click at [511, 182] on button "メールに送信" at bounding box center [516, 183] width 84 height 21
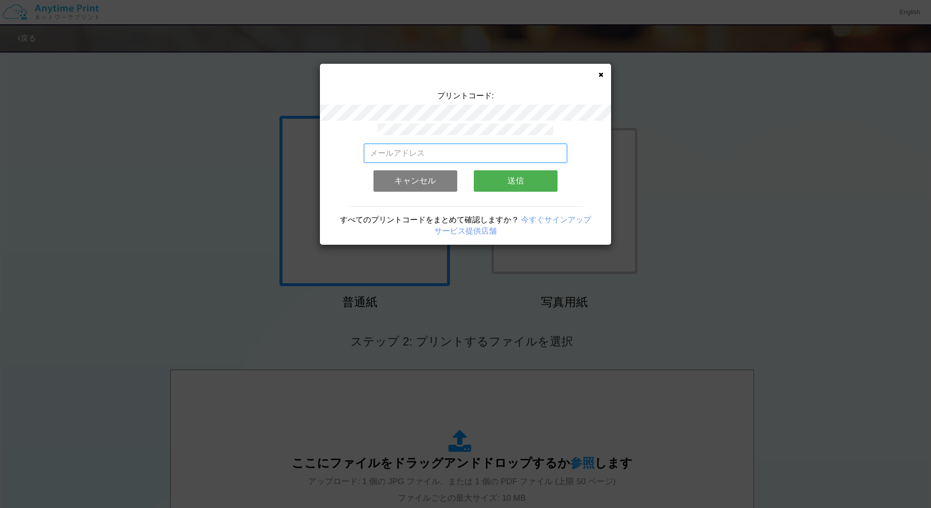
click at [448, 152] on input "email" at bounding box center [466, 153] width 204 height 19
type input "[PERSON_NAME][EMAIL_ADDRESS][DOMAIN_NAME]"
click at [527, 178] on button "送信" at bounding box center [516, 180] width 84 height 21
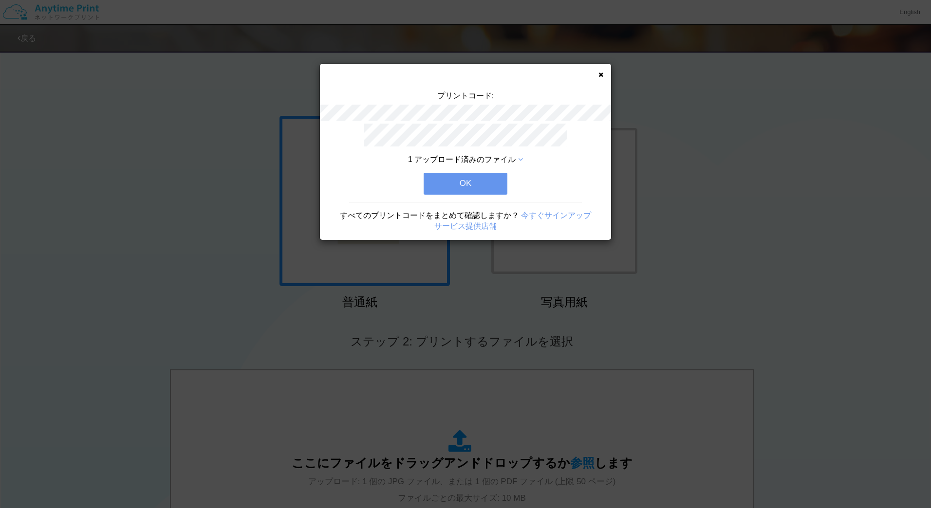
click at [477, 183] on button "OK" at bounding box center [466, 183] width 84 height 21
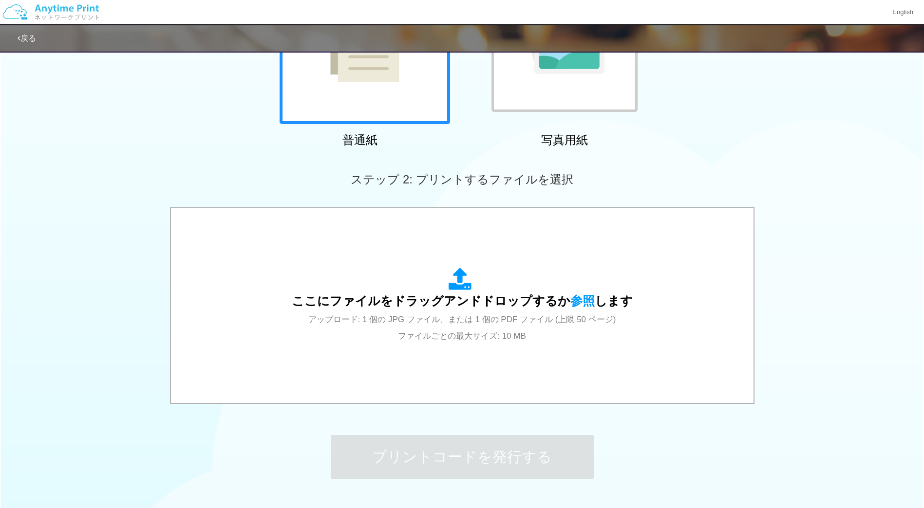
scroll to position [168, 0]
